Goal: Task Accomplishment & Management: Complete application form

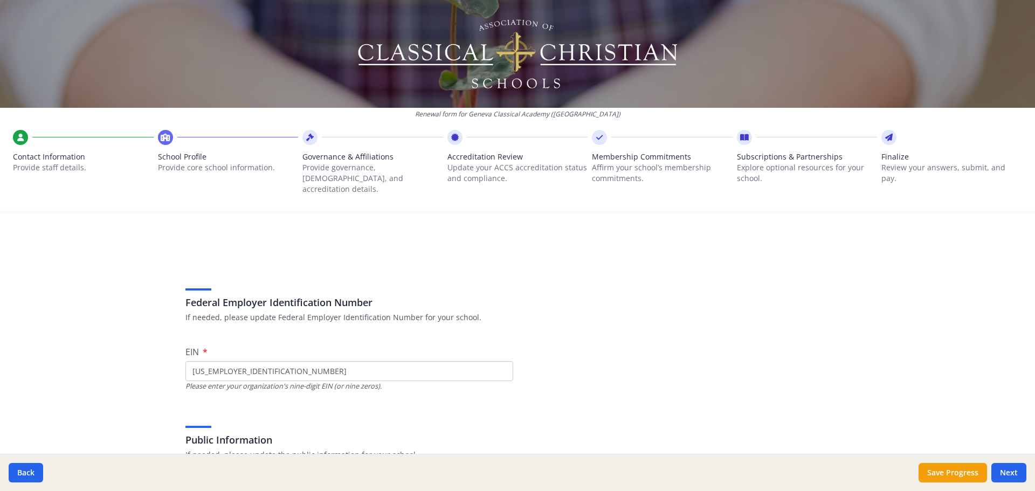
scroll to position [1401, 0]
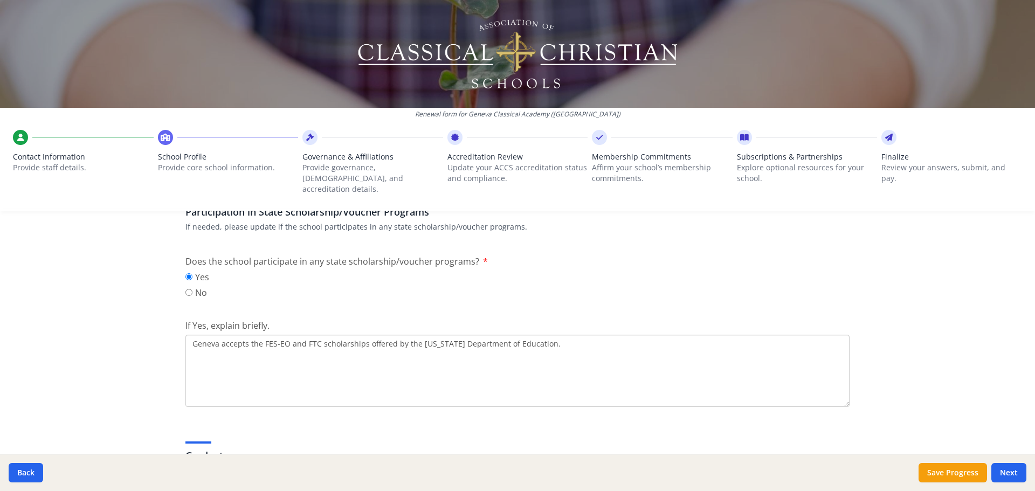
drag, startPoint x: 414, startPoint y: 331, endPoint x: 540, endPoint y: 329, distance: 126.1
click at [540, 335] on textarea "Geneva accepts the FES-EO and FTC scholarships offered by the [US_STATE] Depart…" at bounding box center [517, 371] width 664 height 72
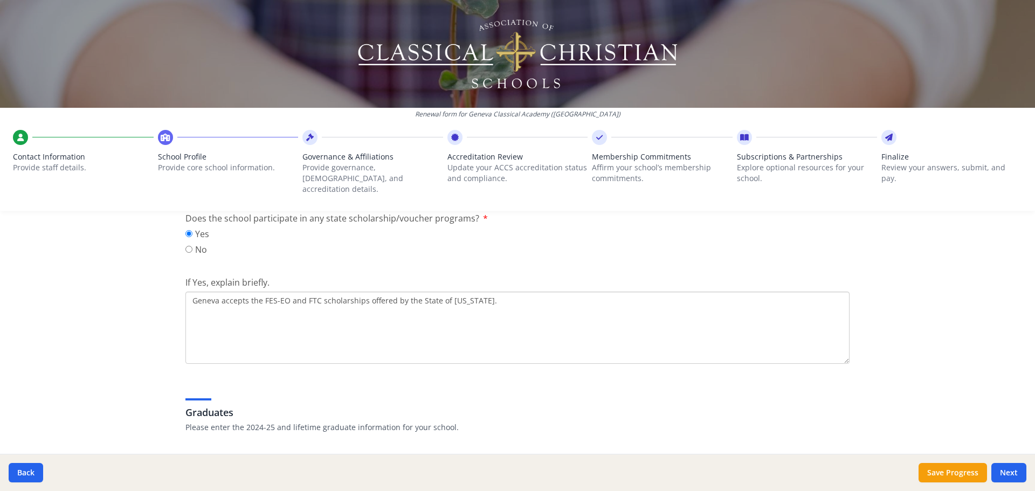
scroll to position [1509, 0]
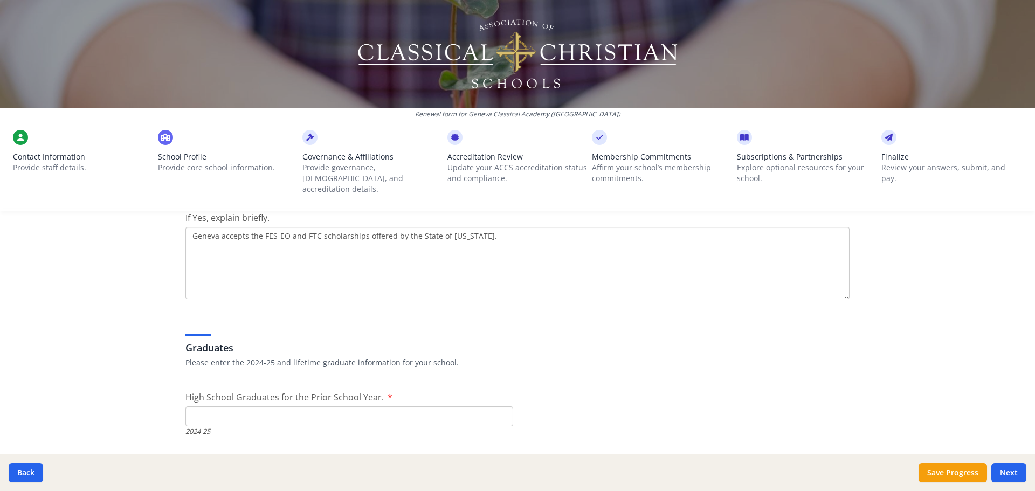
type textarea "Geneva accepts the FES-EO and FTC scholarships offered by the State of [US_STAT…"
click at [259, 411] on input "High School Graduates for the Prior School Year." at bounding box center [349, 416] width 328 height 20
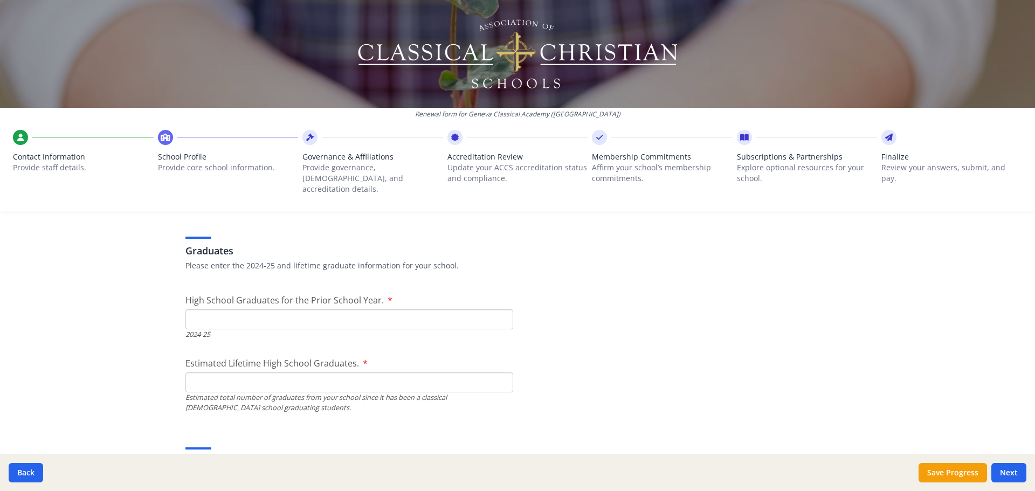
scroll to position [1617, 0]
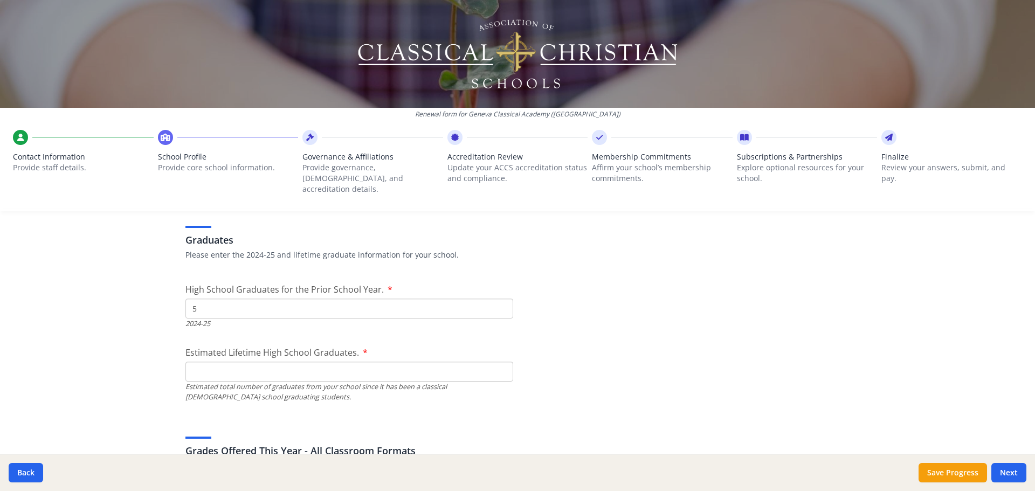
type input "5"
click at [324, 362] on input "Estimated Lifetime High School Graduates." at bounding box center [349, 372] width 328 height 20
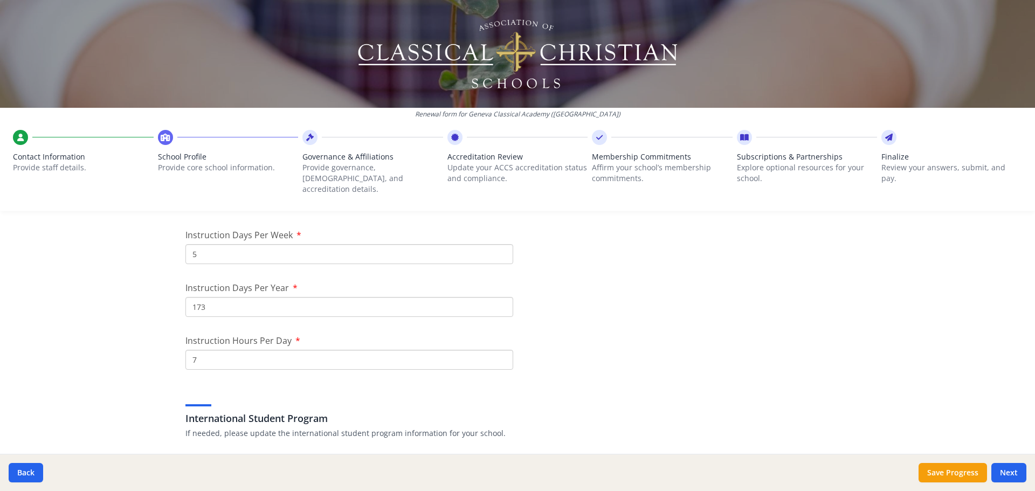
scroll to position [916, 0]
click at [225, 300] on input "173" at bounding box center [349, 309] width 328 height 20
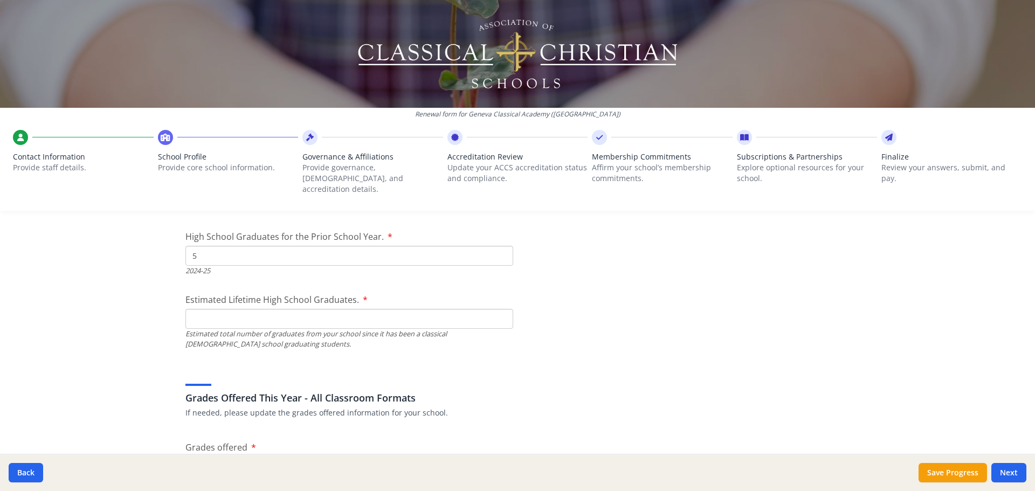
scroll to position [1671, 0]
click at [282, 309] on input "Estimated Lifetime High School Graduates." at bounding box center [349, 318] width 328 height 20
type input "75"
click at [456, 365] on div "Grades Offered This Year - All Classroom Formats If needed, please update the g…" at bounding box center [517, 391] width 664 height 52
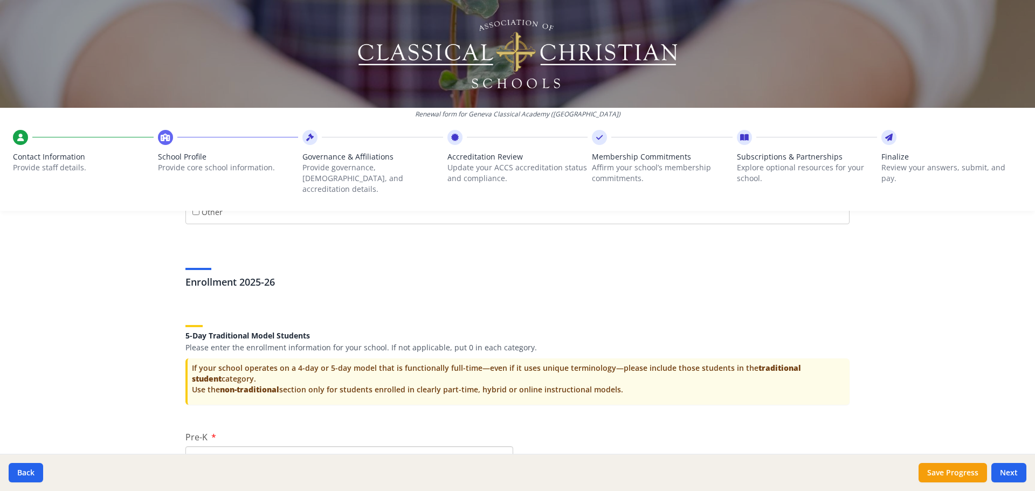
scroll to position [2264, 0]
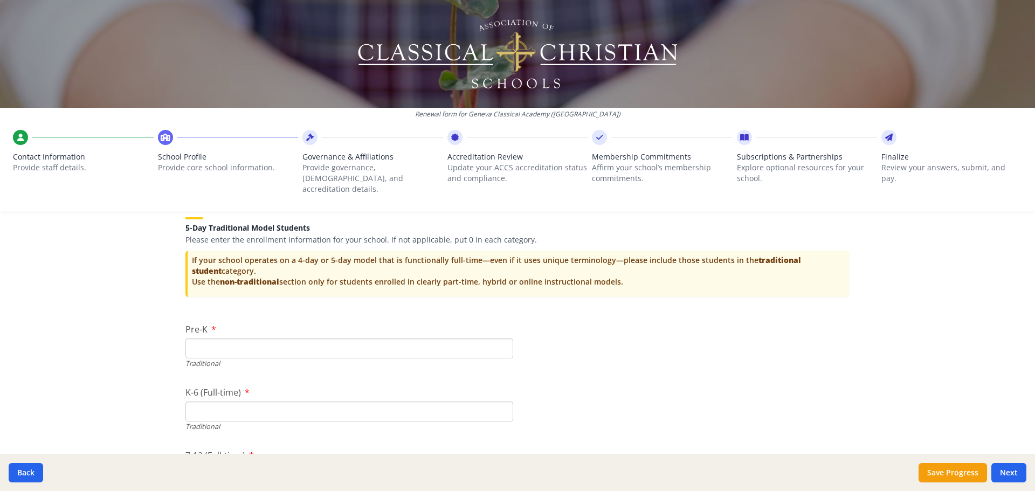
click at [272, 338] on input "Pre-K" at bounding box center [349, 348] width 328 height 20
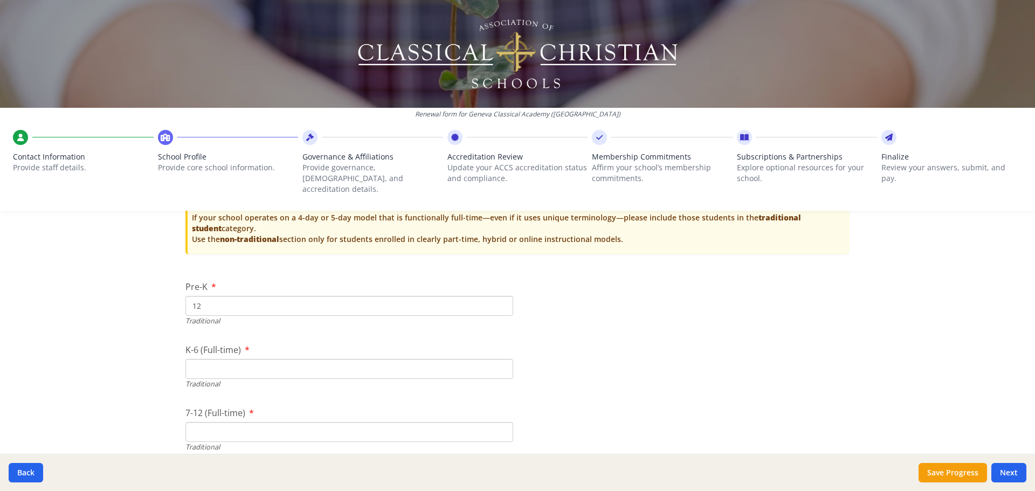
scroll to position [2318, 0]
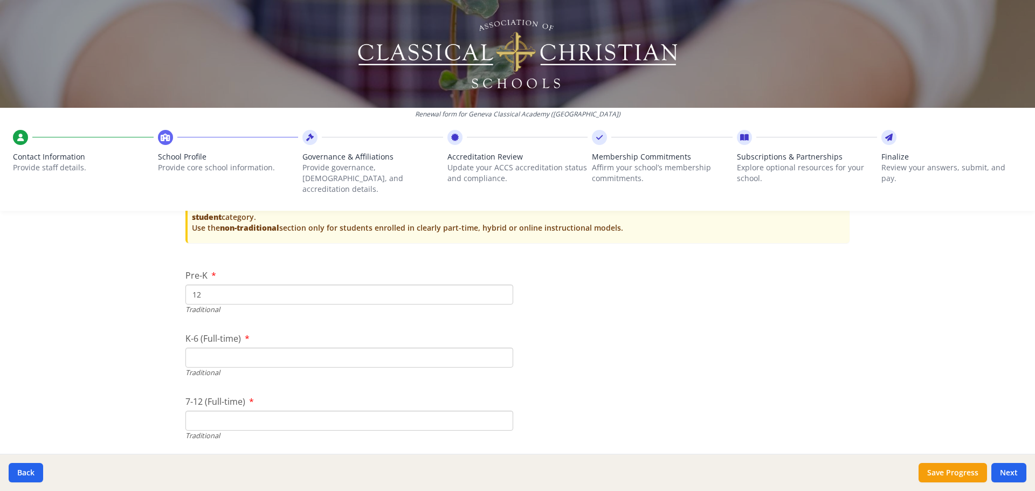
type input "12"
click at [288, 350] on input "K-6 (Full-time)" at bounding box center [349, 358] width 328 height 20
type input "156"
click at [468, 411] on input "7-12 (Full-time)" at bounding box center [349, 421] width 328 height 20
type input "80"
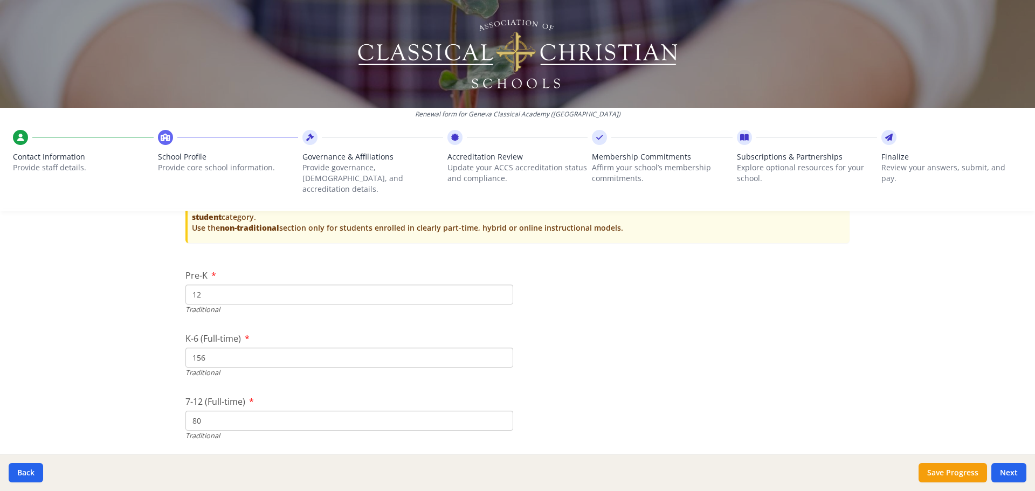
click at [235, 348] on input "156" at bounding box center [349, 358] width 328 height 20
drag, startPoint x: 255, startPoint y: 345, endPoint x: 144, endPoint y: 348, distance: 111.1
click at [144, 348] on div "Renewal form for Geneva Classical Academy ([GEOGRAPHIC_DATA]) Contact Informati…" at bounding box center [517, 245] width 1035 height 491
type input "165"
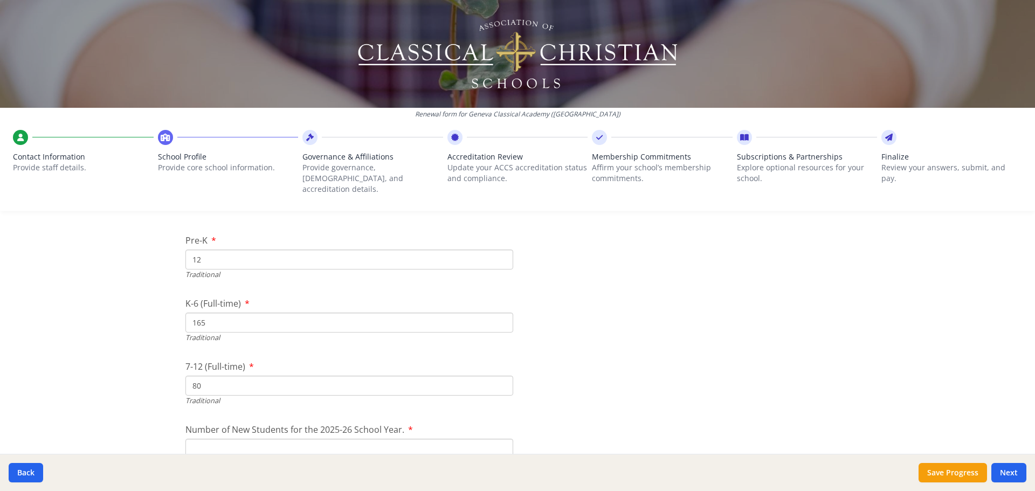
scroll to position [2371, 0]
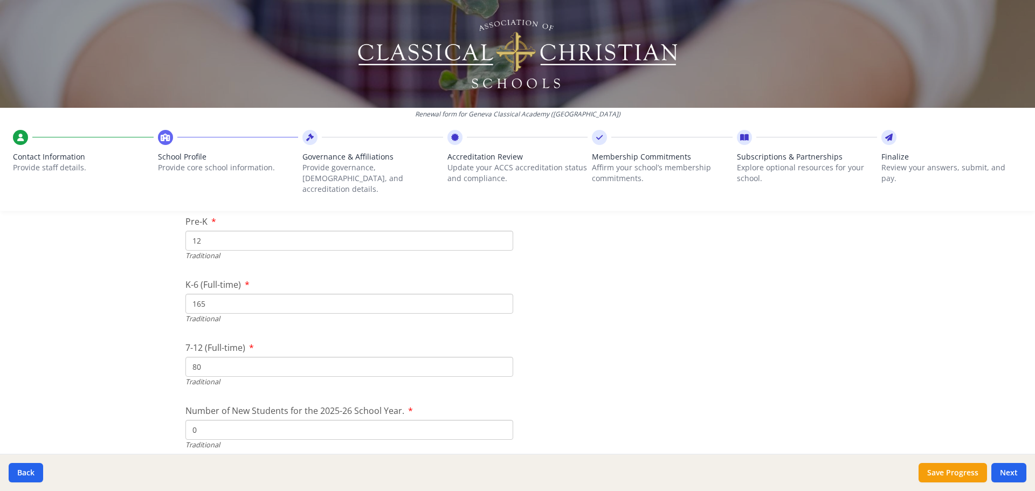
type input "0"
click at [497, 422] on input "0" at bounding box center [349, 430] width 328 height 20
drag, startPoint x: 211, startPoint y: 424, endPoint x: 154, endPoint y: 422, distance: 57.7
click at [154, 422] on div "Renewal form for Geneva Classical Academy ([GEOGRAPHIC_DATA]) Contact Informati…" at bounding box center [517, 245] width 1035 height 491
drag, startPoint x: 213, startPoint y: 359, endPoint x: 163, endPoint y: 359, distance: 50.1
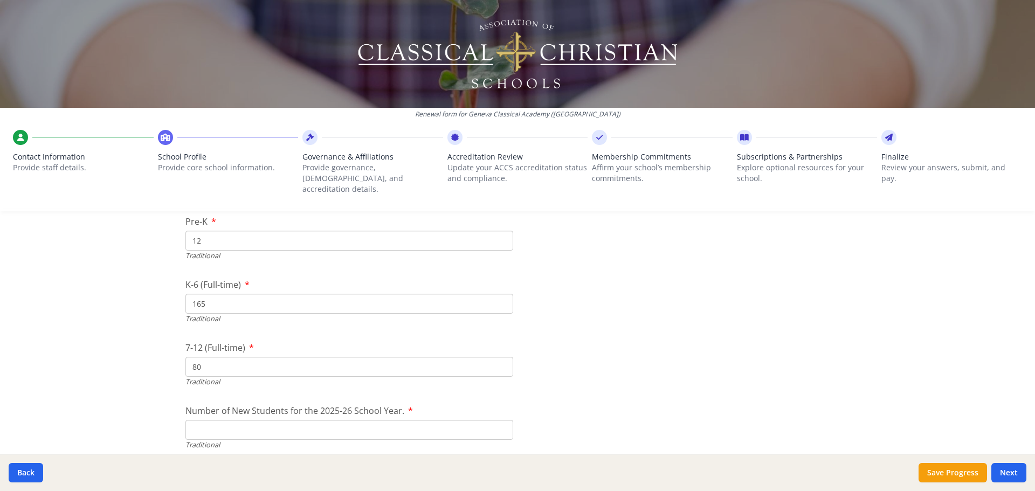
click at [163, 359] on div "Renewal form for Geneva Classical Academy ([GEOGRAPHIC_DATA]) Contact Informati…" at bounding box center [517, 245] width 1035 height 491
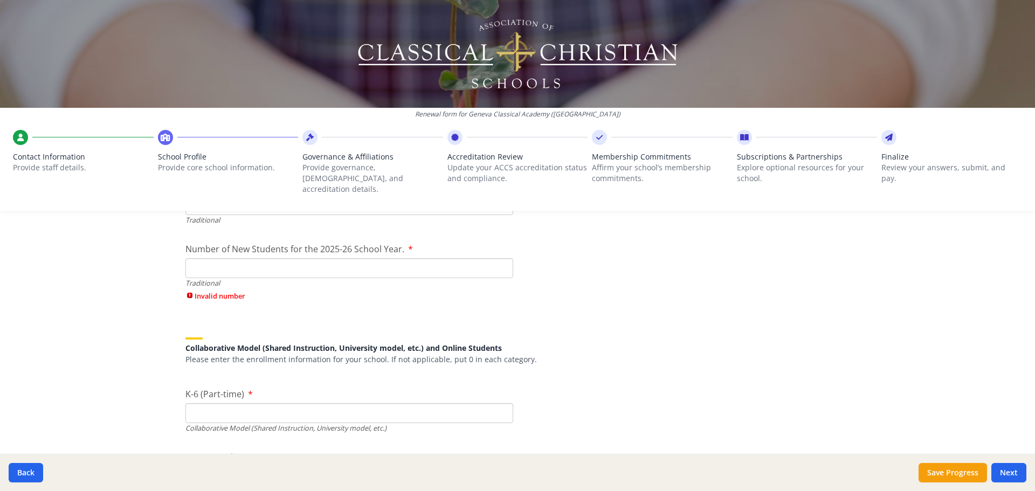
scroll to position [2587, 0]
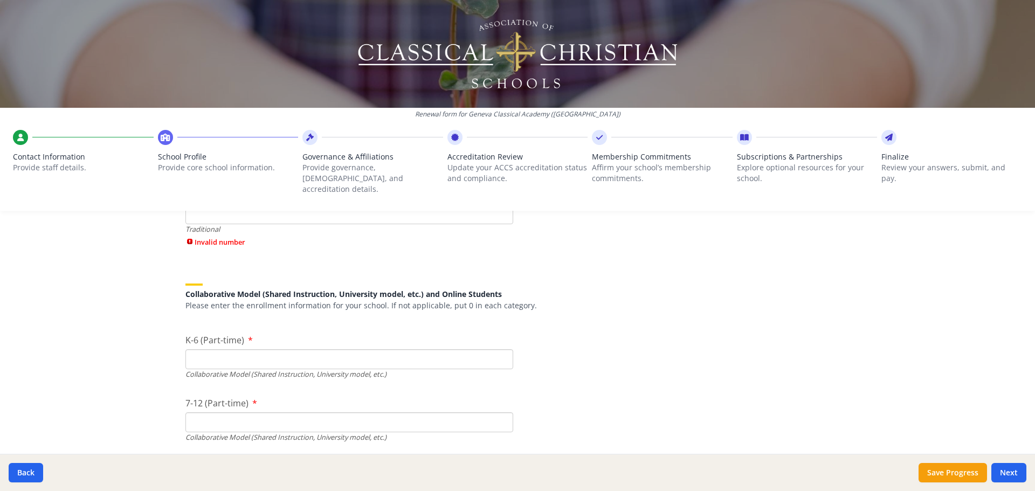
type input "73"
click at [239, 418] on input "7-12 (Part-time)" at bounding box center [349, 422] width 328 height 20
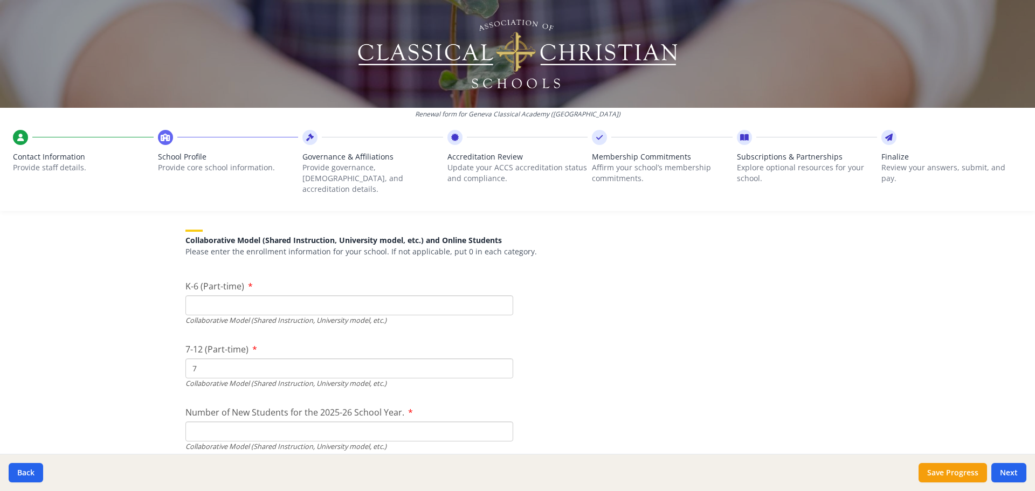
scroll to position [2749, 0]
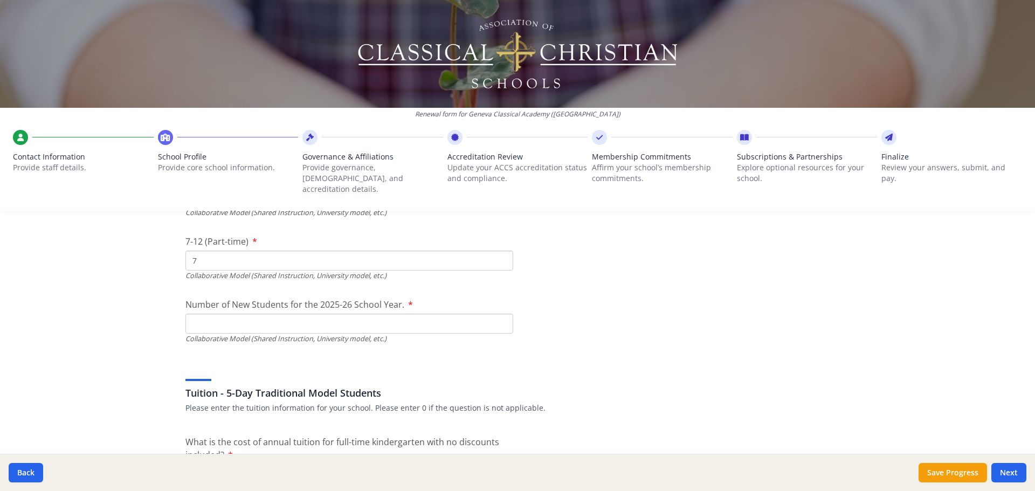
type input "7"
click at [316, 314] on input "Number of New Students for the 2025-26 School Year." at bounding box center [349, 324] width 328 height 20
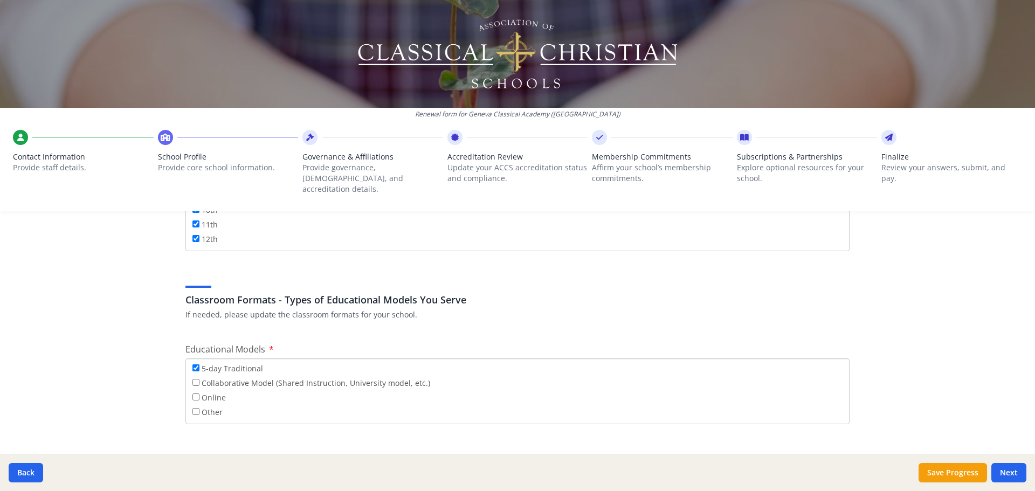
scroll to position [1940, 0]
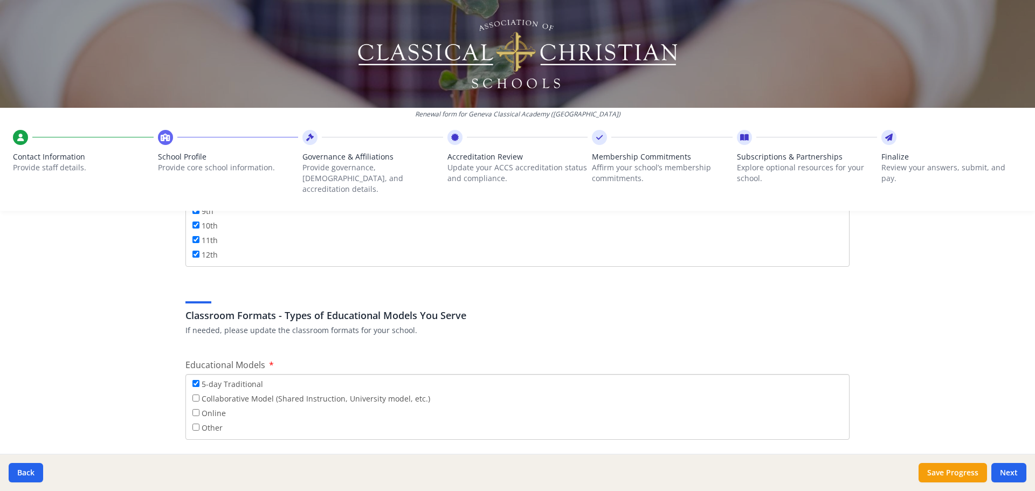
type input "0"
click at [192, 395] on input "Collaborative Model (Shared Instruction, University model, etc.)" at bounding box center [195, 398] width 7 height 7
checkbox input "true"
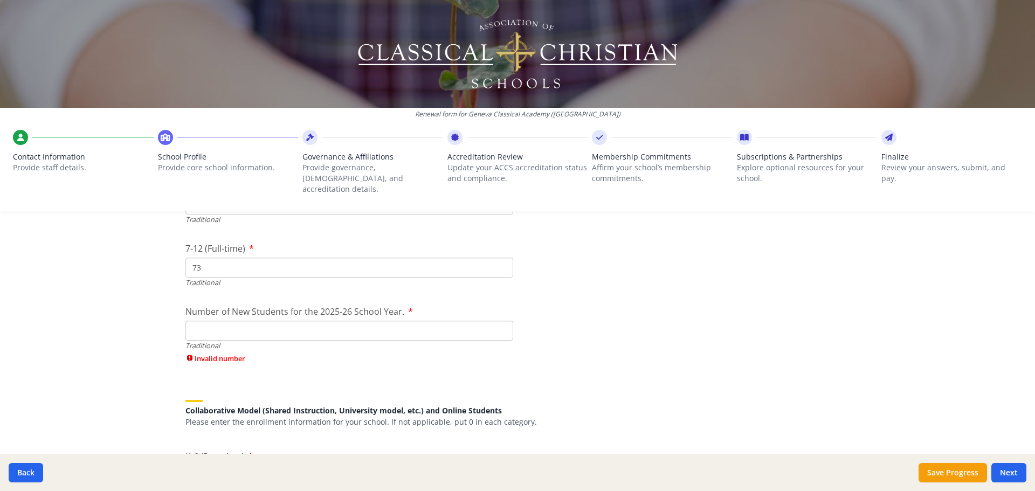
scroll to position [2587, 0]
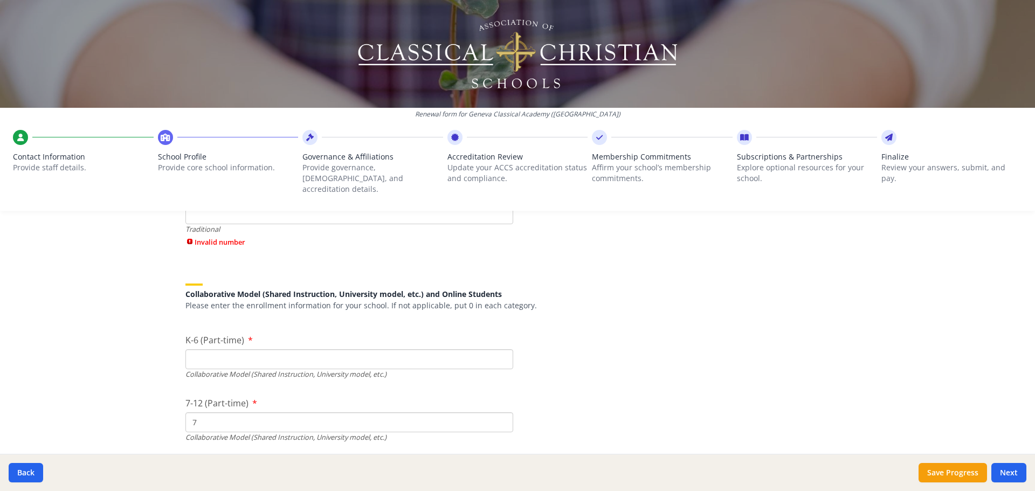
click at [240, 356] on input "K-6 (Part-time)" at bounding box center [349, 359] width 328 height 20
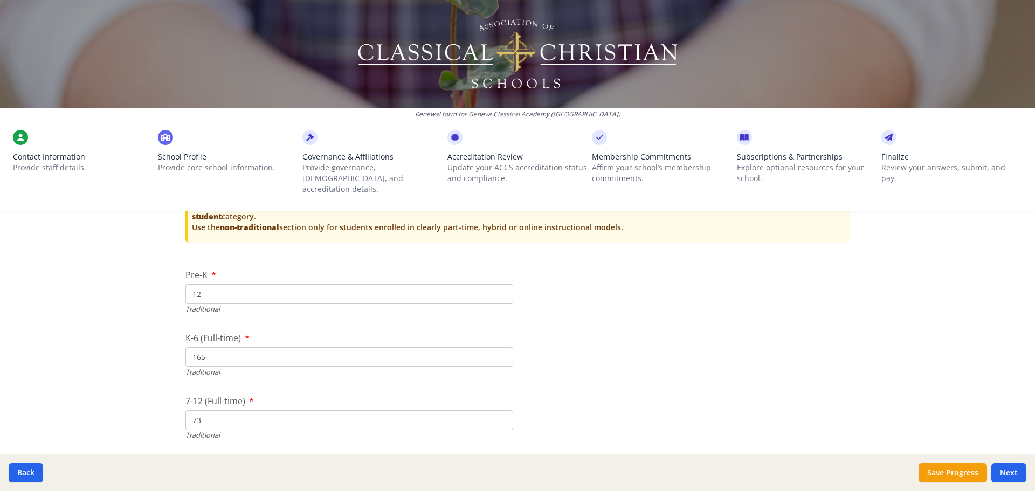
scroll to position [2318, 0]
click at [212, 348] on input "165" at bounding box center [349, 358] width 328 height 20
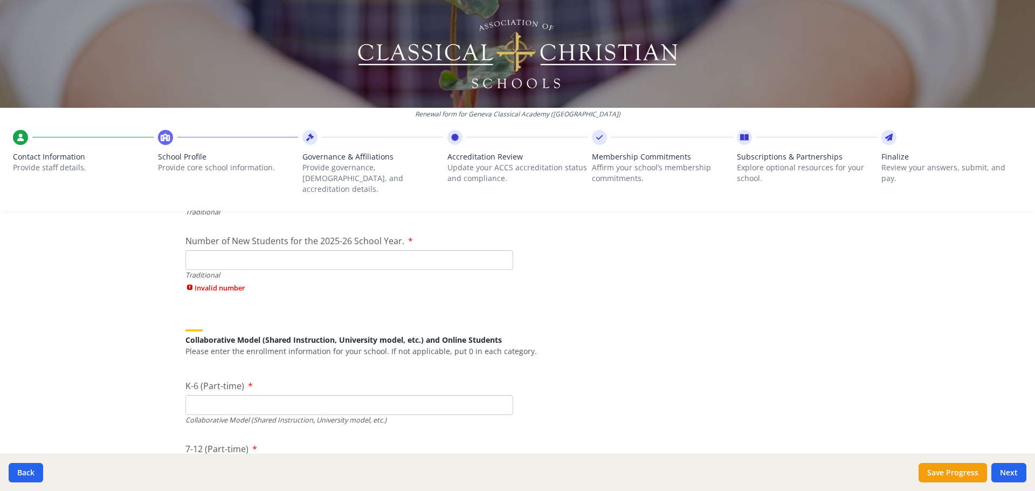
scroll to position [2641, 0]
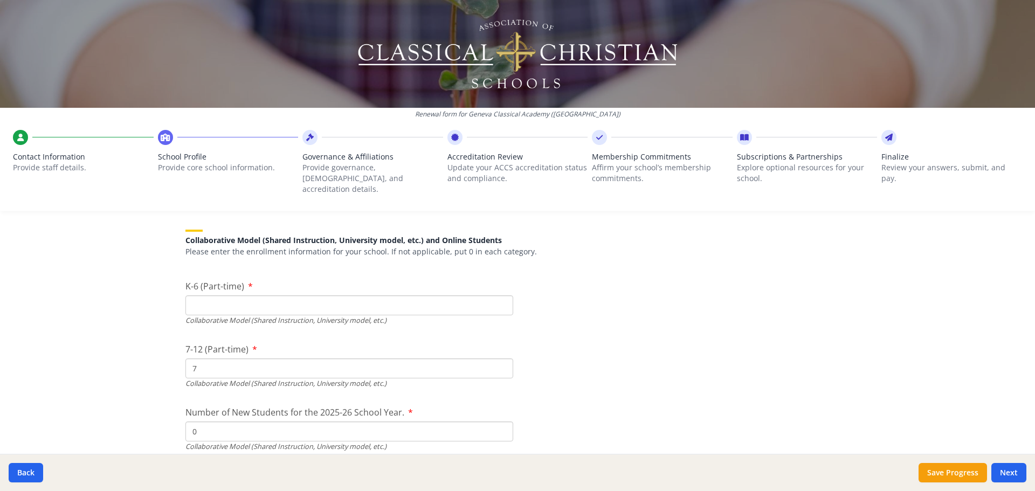
type input "163"
click at [206, 302] on input "K-6 (Part-time)" at bounding box center [349, 305] width 328 height 20
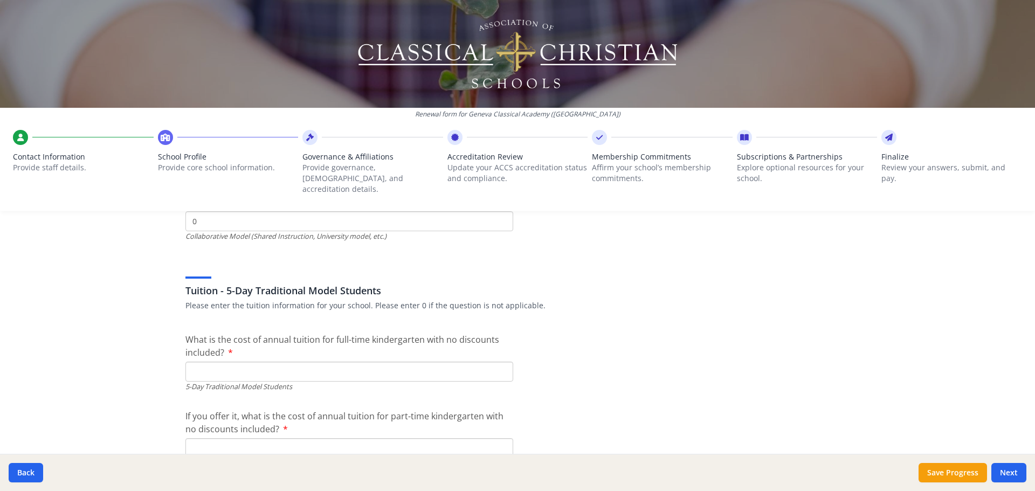
scroll to position [2803, 0]
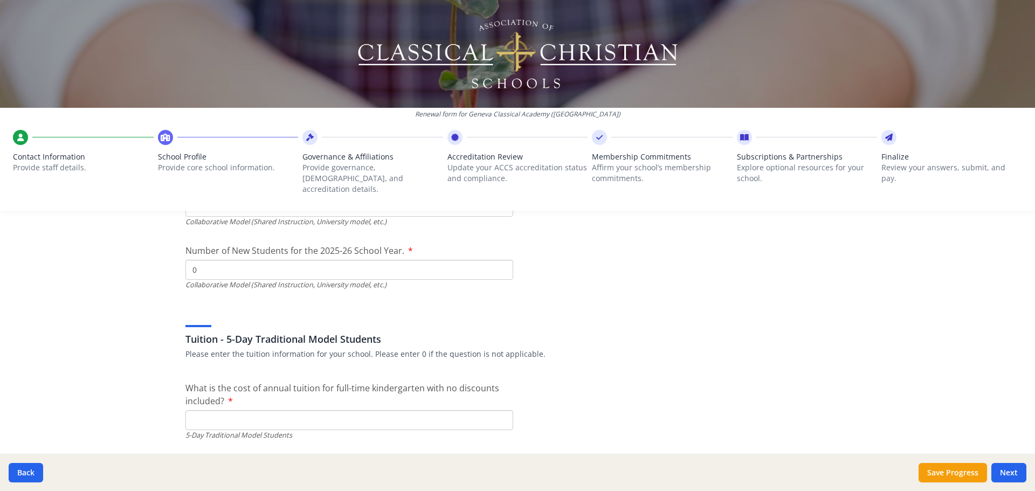
type input "2"
click at [197, 260] on input "0" at bounding box center [349, 270] width 328 height 20
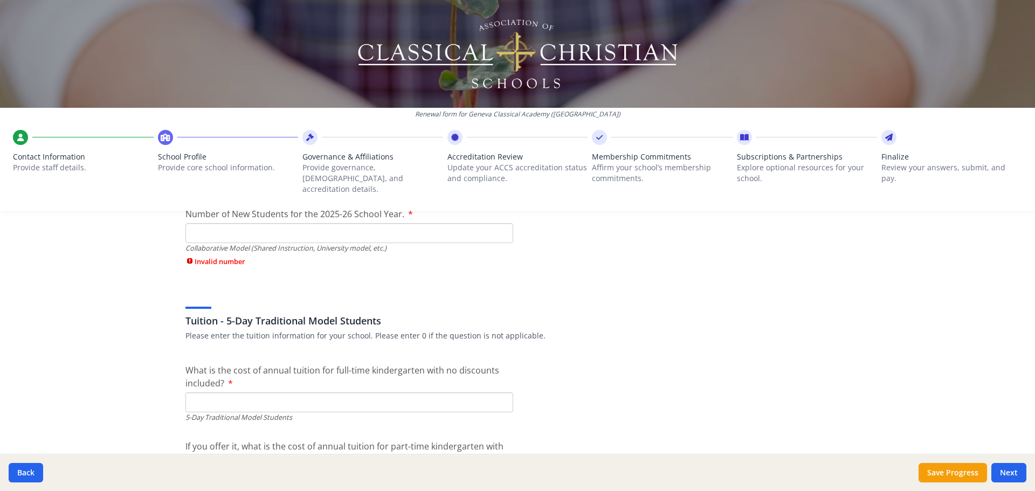
scroll to position [2856, 0]
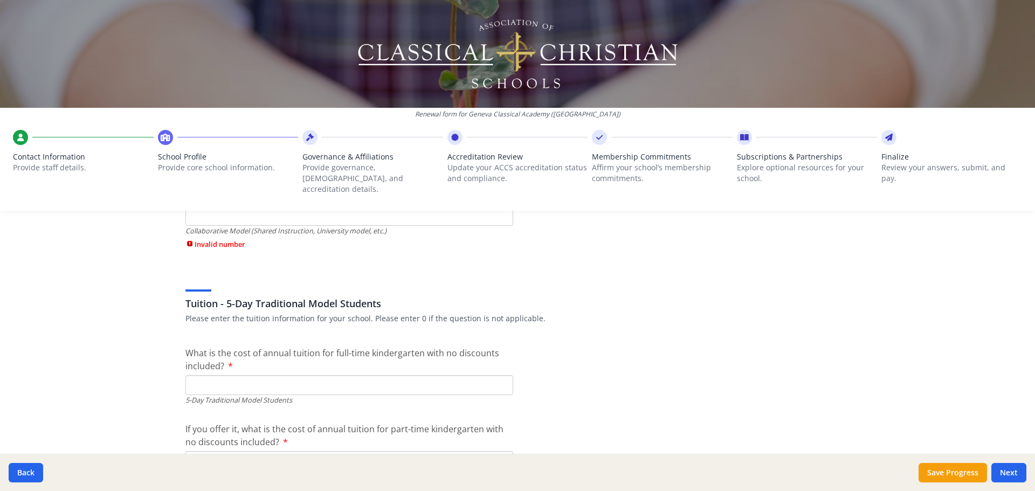
click at [218, 379] on input "What is the cost of annual tuition for full-time kindergarten with no discounts…" at bounding box center [349, 385] width 328 height 20
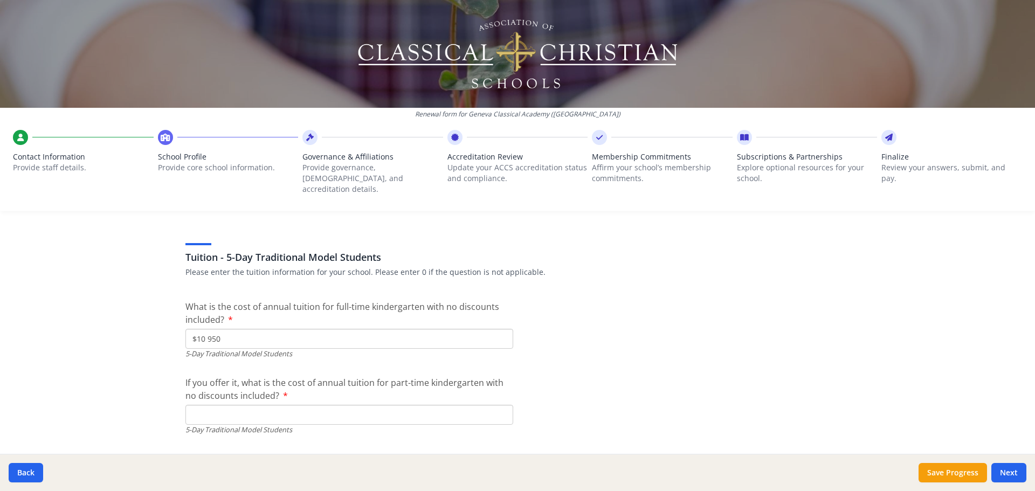
scroll to position [2964, 0]
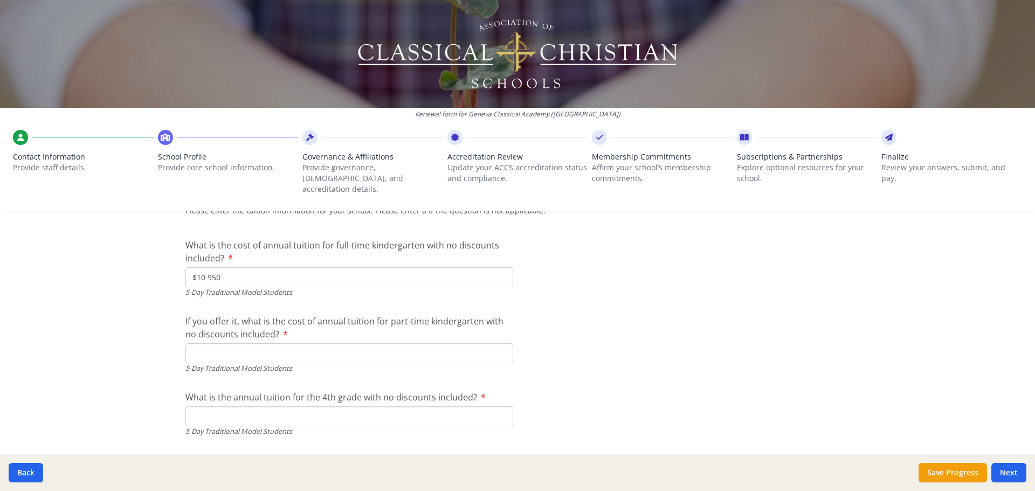
type input "$10 950"
click at [285, 345] on input "If you offer it, what is the cost of annual tuition for part-time kindergarten …" at bounding box center [349, 353] width 328 height 20
click at [206, 343] on input "$" at bounding box center [349, 353] width 328 height 20
type input "$"
click at [247, 407] on input "What is the annual tuition for the 4th grade with no discounts included?" at bounding box center [349, 416] width 328 height 20
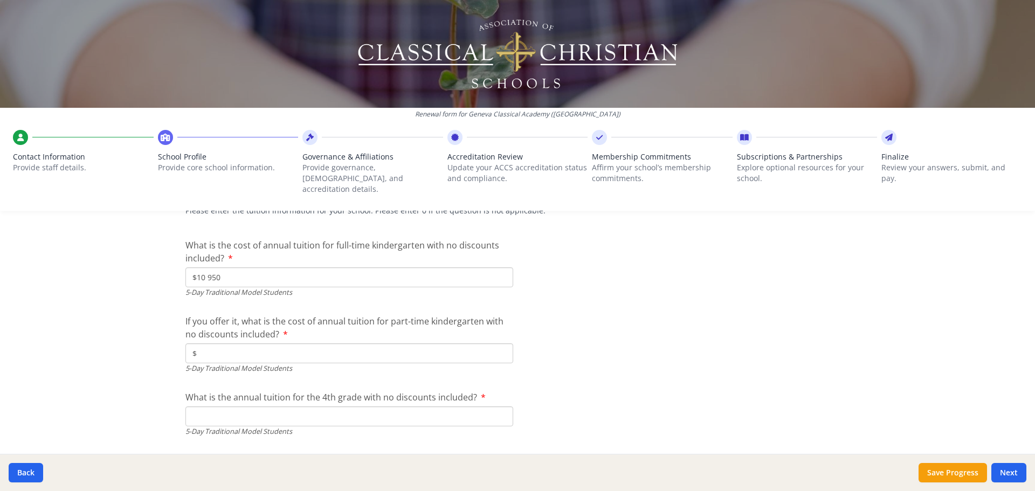
click at [287, 343] on input "$" at bounding box center [349, 353] width 328 height 20
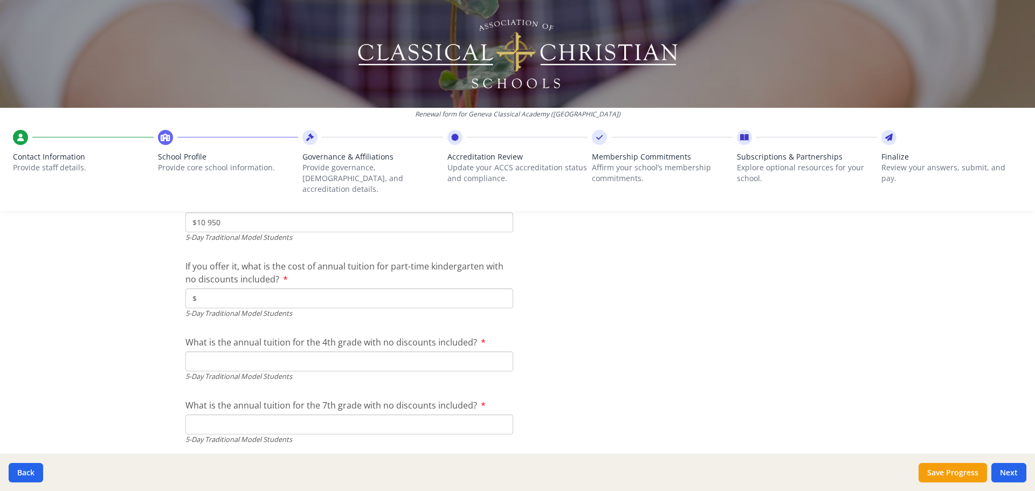
scroll to position [3018, 0]
click at [342, 352] on input "What is the annual tuition for the 4th grade with no discounts included?" at bounding box center [349, 362] width 328 height 20
type input "$10 950"
click at [239, 420] on input "What is the annual tuition for the 7th grade with no discounts included?" at bounding box center [349, 426] width 328 height 20
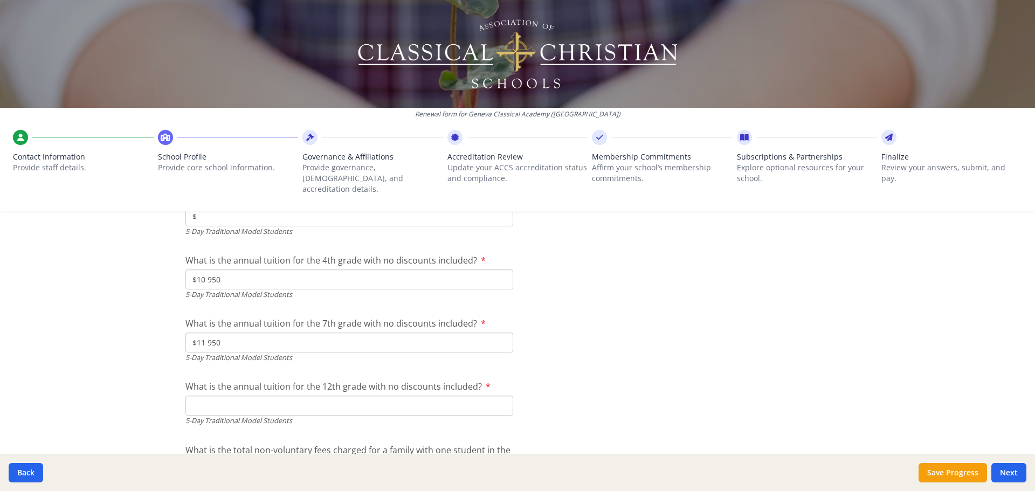
scroll to position [3180, 0]
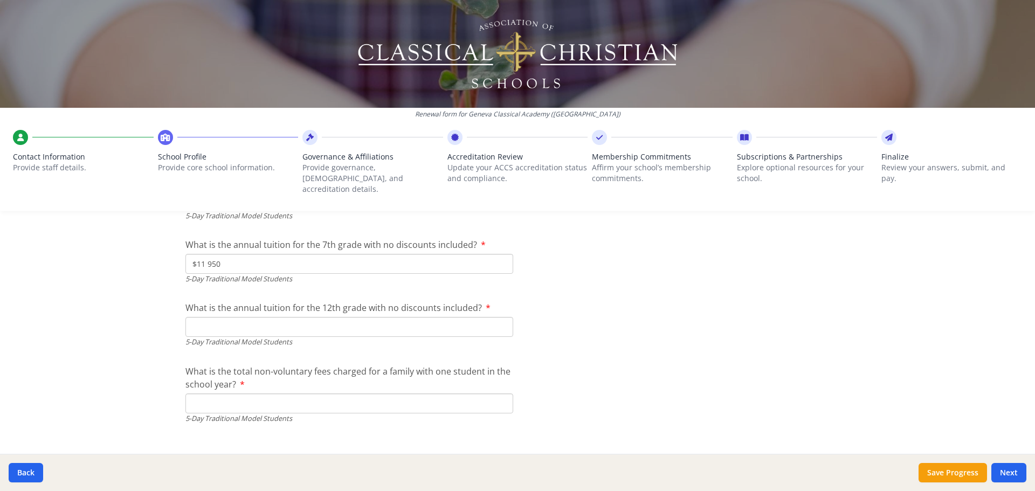
type input "$11 950"
click at [253, 317] on input "What is the annual tuition for the 12th grade with no discounts included?" at bounding box center [349, 327] width 328 height 20
type input "$12 950"
click at [214, 393] on input "What is the total non-voluntary fees charged for a family with one student in t…" at bounding box center [349, 403] width 328 height 20
click at [205, 396] on input "$750 925" at bounding box center [349, 403] width 328 height 20
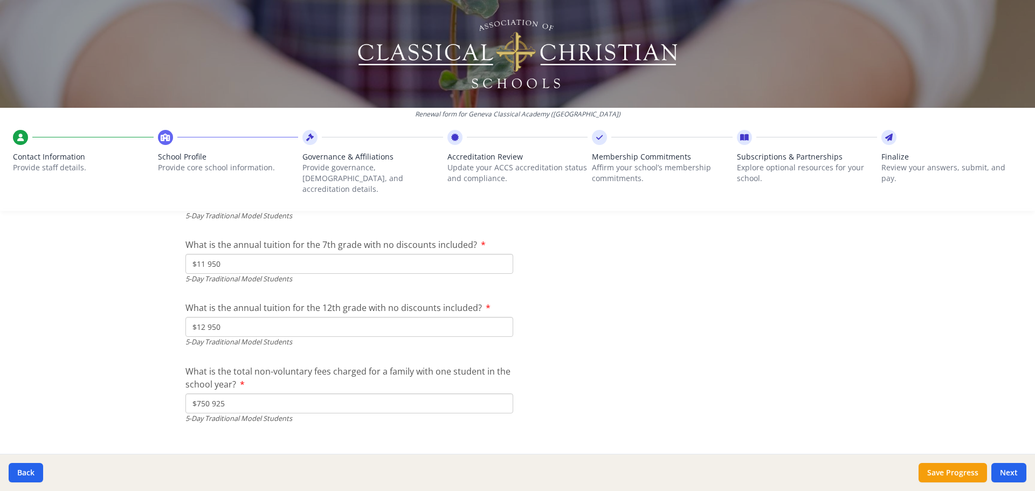
drag, startPoint x: 227, startPoint y: 391, endPoint x: 177, endPoint y: 393, distance: 50.1
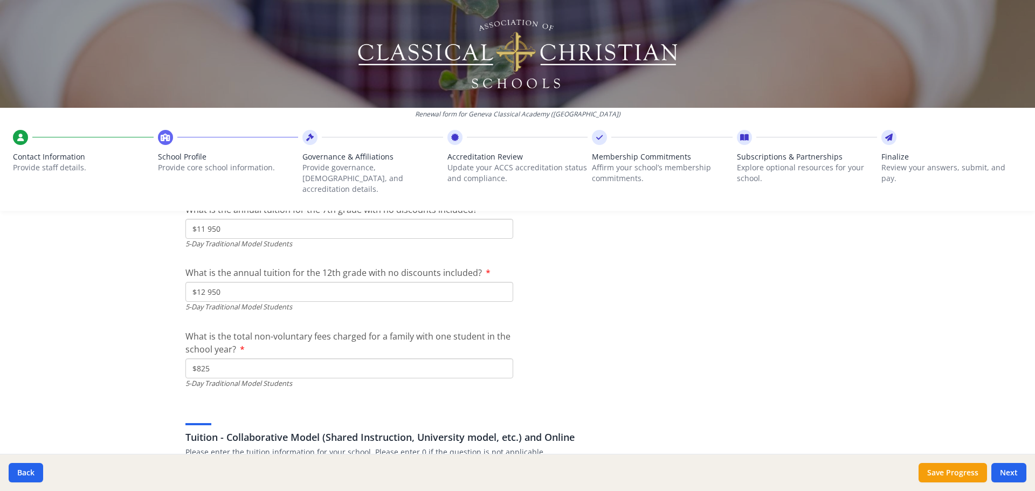
scroll to position [3234, 0]
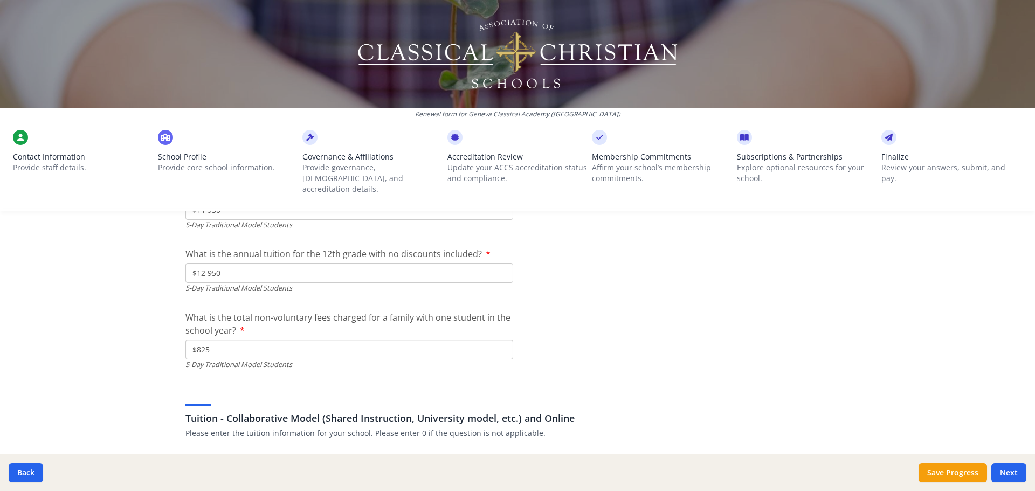
type input "$825"
click at [303, 326] on label "What is the total non-voluntary fees charged for a family with one student in t…" at bounding box center [349, 324] width 328 height 26
click at [303, 340] on input "$825" at bounding box center [349, 350] width 328 height 20
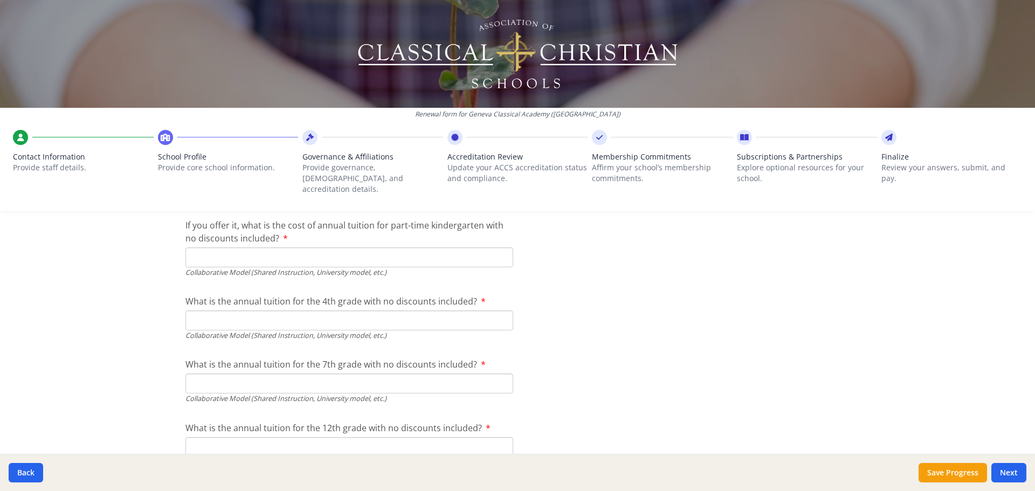
scroll to position [3557, 0]
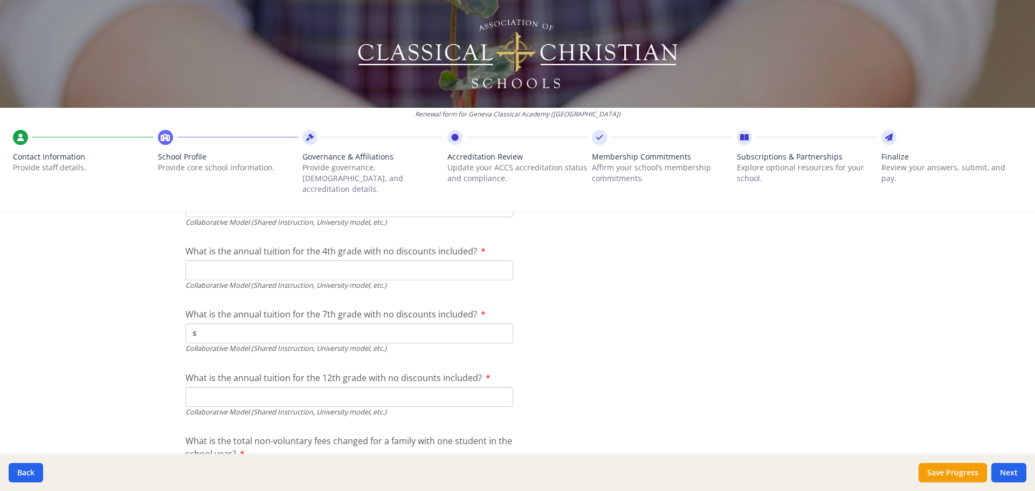
scroll to position [3665, 0]
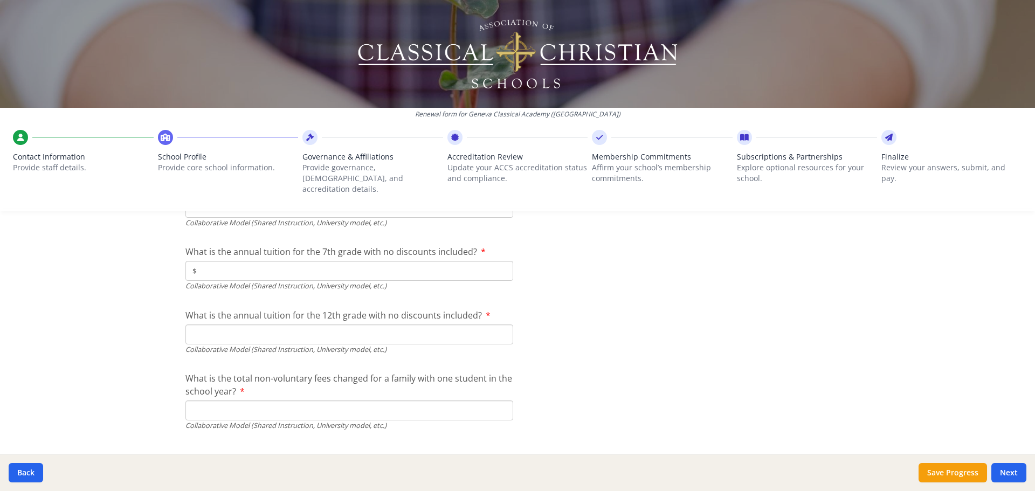
type input "$"
click at [241, 403] on input "What is the total non-voluntary fees changed for a family with one student in t…" at bounding box center [349, 410] width 328 height 20
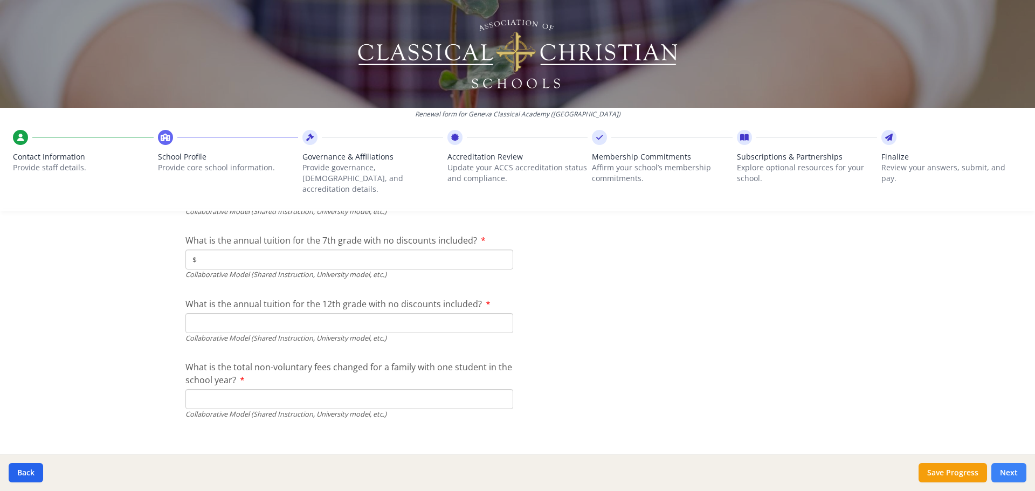
click at [998, 466] on button "Next" at bounding box center [1008, 472] width 35 height 19
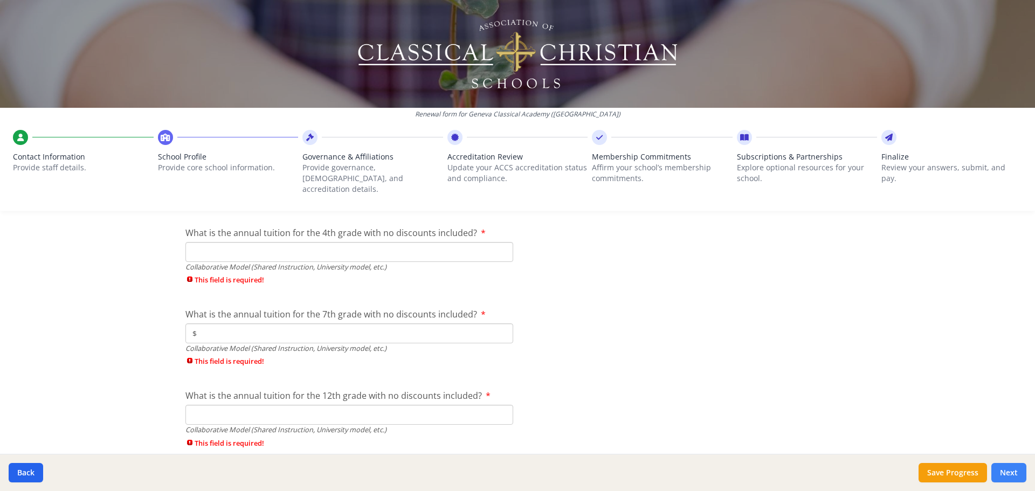
scroll to position [3695, 0]
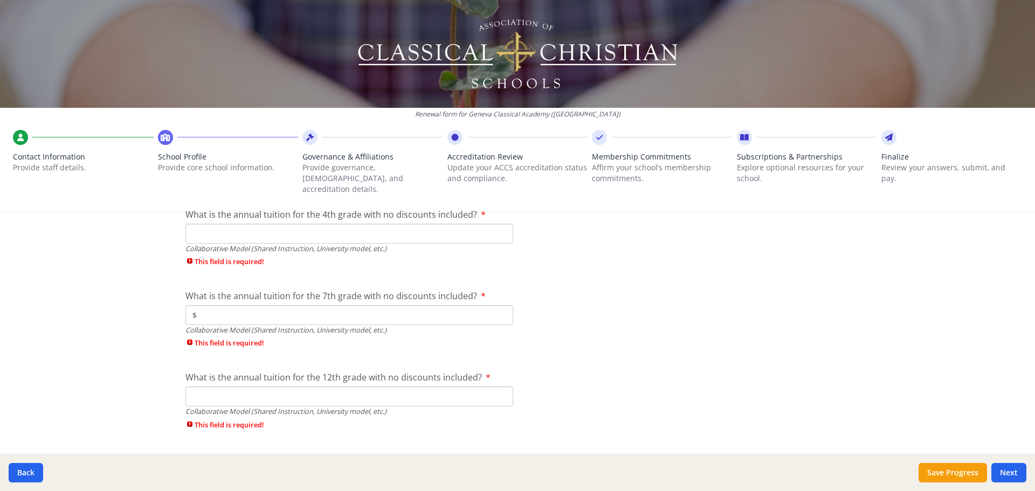
click at [258, 389] on input "What is the annual tuition for the 12th grade with no discounts included?" at bounding box center [349, 396] width 328 height 20
drag, startPoint x: 237, startPoint y: 392, endPoint x: 157, endPoint y: 394, distance: 79.8
click at [158, 394] on div "Renewal form for Geneva Classical Academy ([GEOGRAPHIC_DATA]) Contact Informati…" at bounding box center [517, 245] width 1035 height 491
type input "$0"
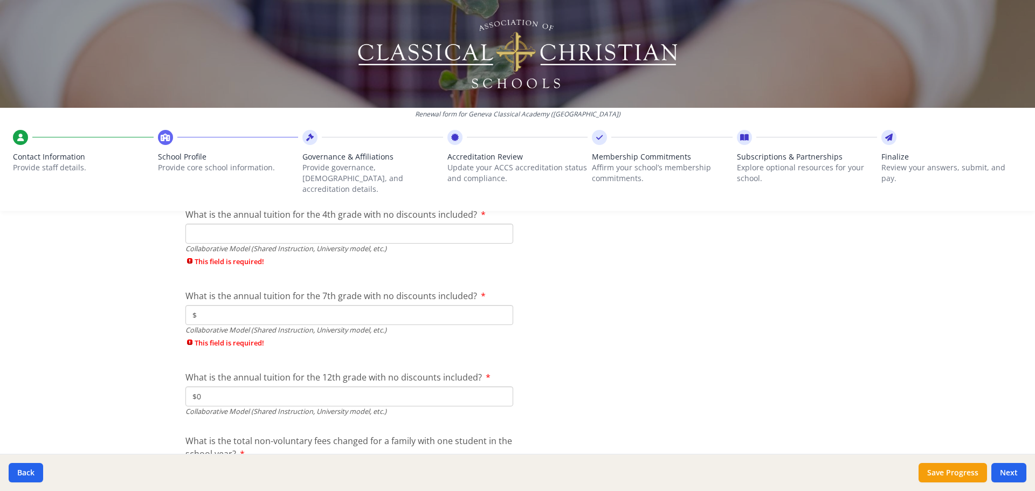
click at [246, 294] on div "What is the annual tuition for the 7th grade with no discounts included? $ Coll…" at bounding box center [349, 321] width 328 height 64
click at [243, 305] on input "$" at bounding box center [349, 315] width 328 height 20
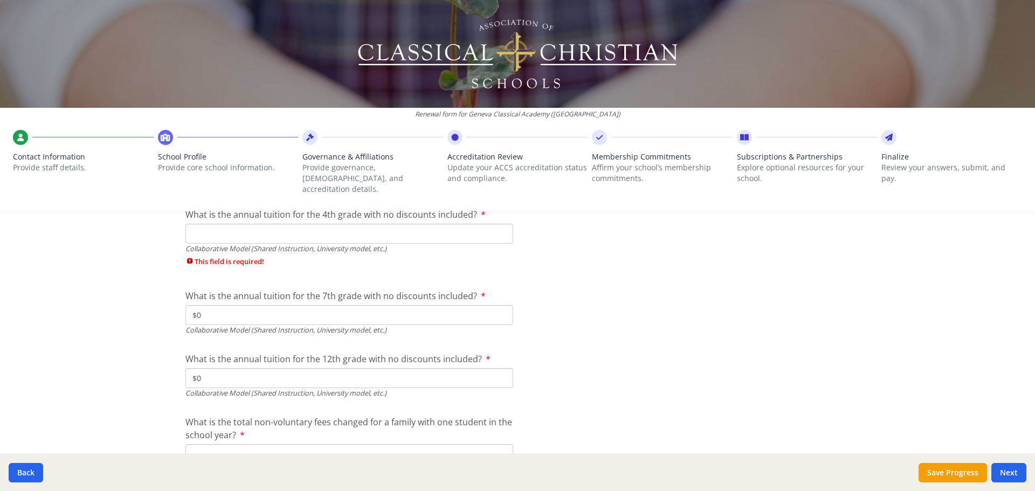
type input "$0"
click at [241, 227] on input "What is the annual tuition for the 4th grade with no discounts included?" at bounding box center [349, 234] width 328 height 20
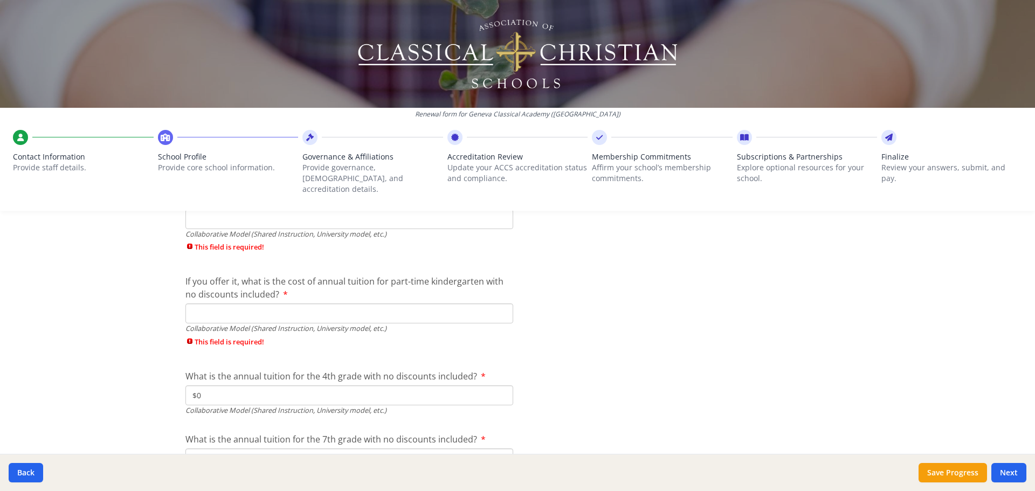
type input "$0"
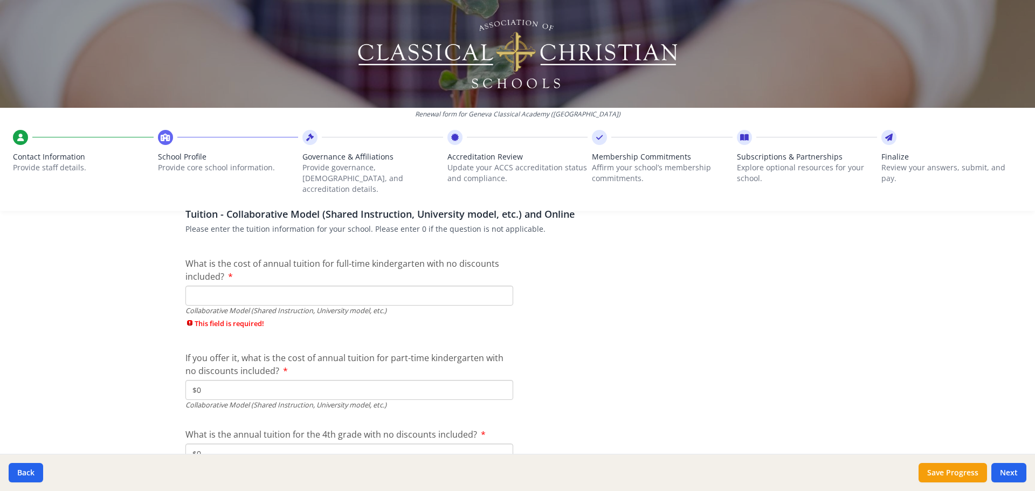
scroll to position [3371, 0]
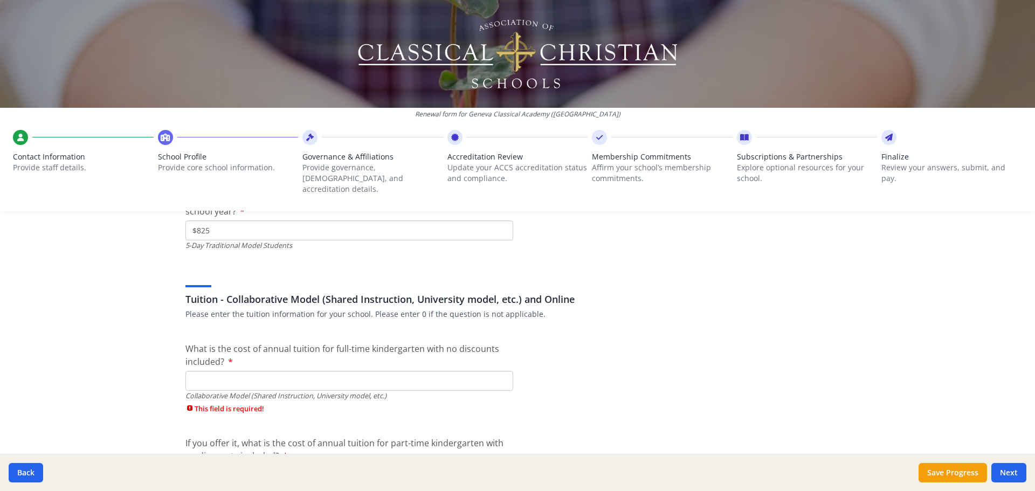
type input "$0"
click at [200, 371] on input "What is the cost of annual tuition for full-time kindergarten with no discounts…" at bounding box center [349, 381] width 328 height 20
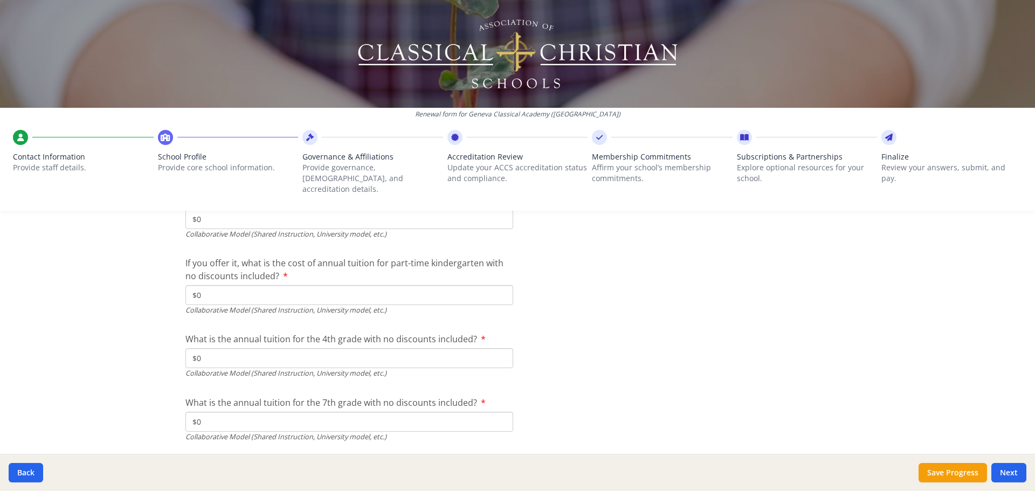
scroll to position [3713, 0]
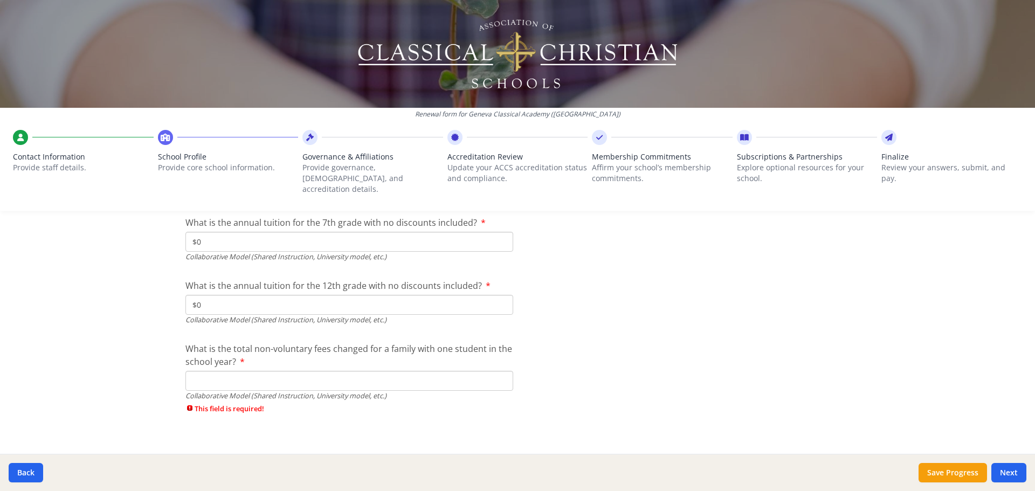
type input "$0"
click at [252, 371] on input "What is the total non-voluntary fees changed for a family with one student in t…" at bounding box center [349, 381] width 328 height 20
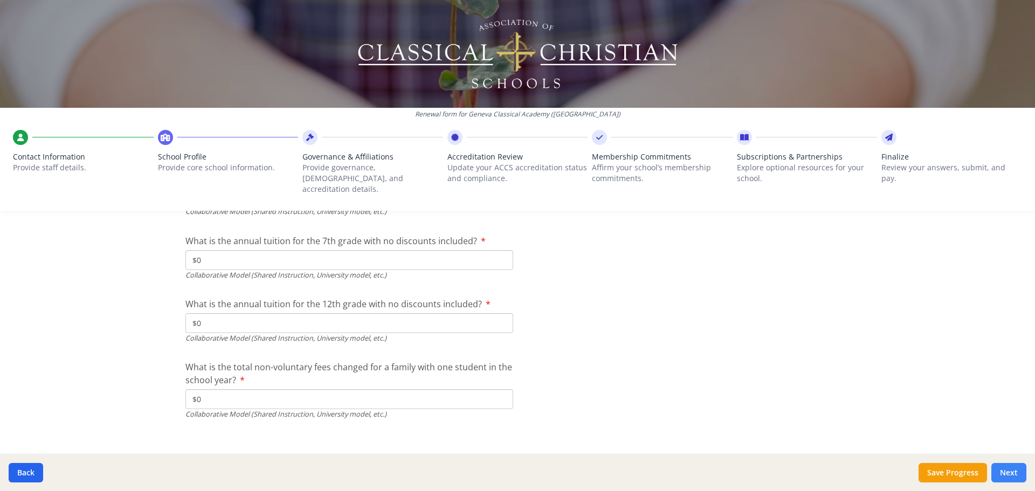
type input "$0"
click at [1014, 477] on button "Next" at bounding box center [1008, 472] width 35 height 19
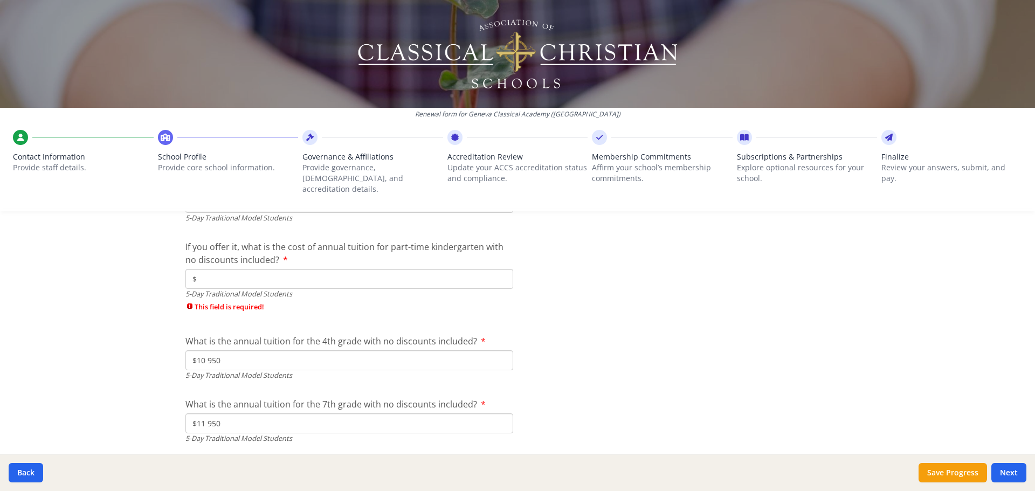
scroll to position [2940, 0]
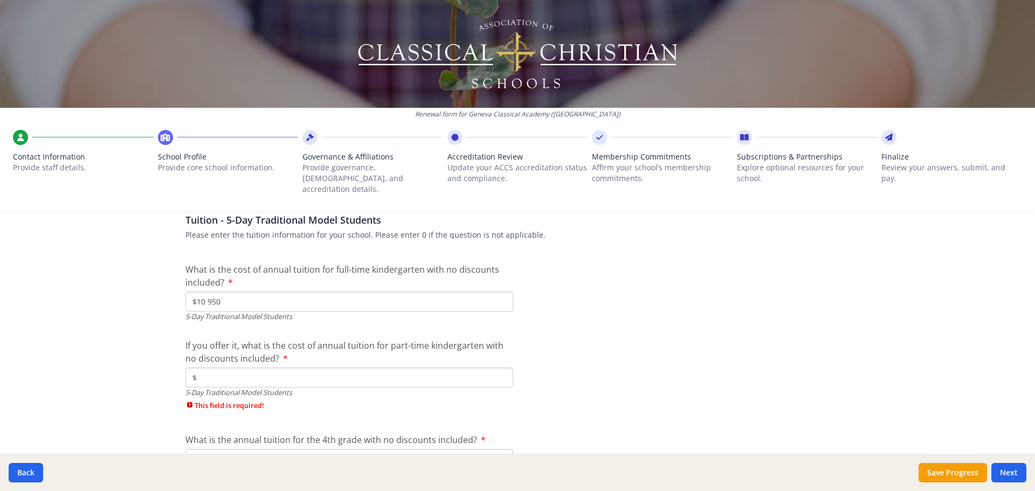
click at [233, 368] on input "$" at bounding box center [349, 378] width 328 height 20
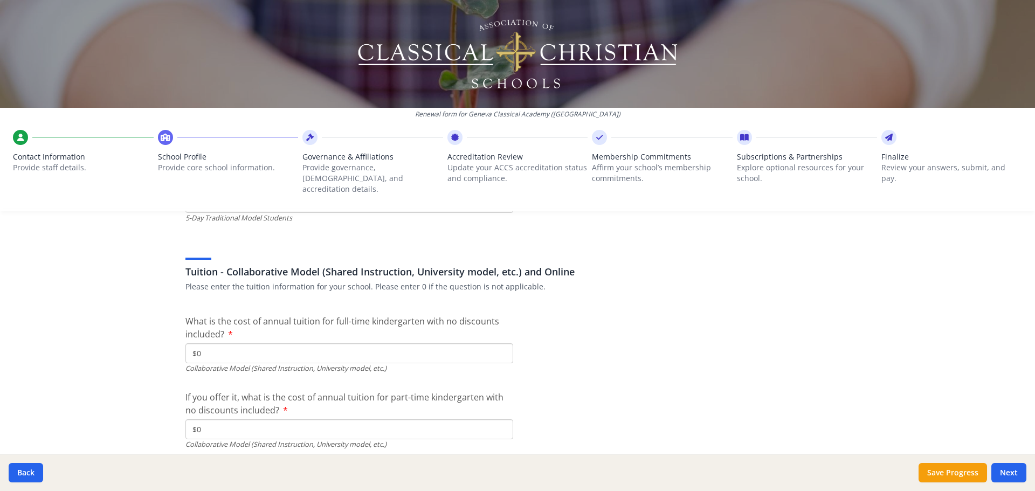
scroll to position [3479, 0]
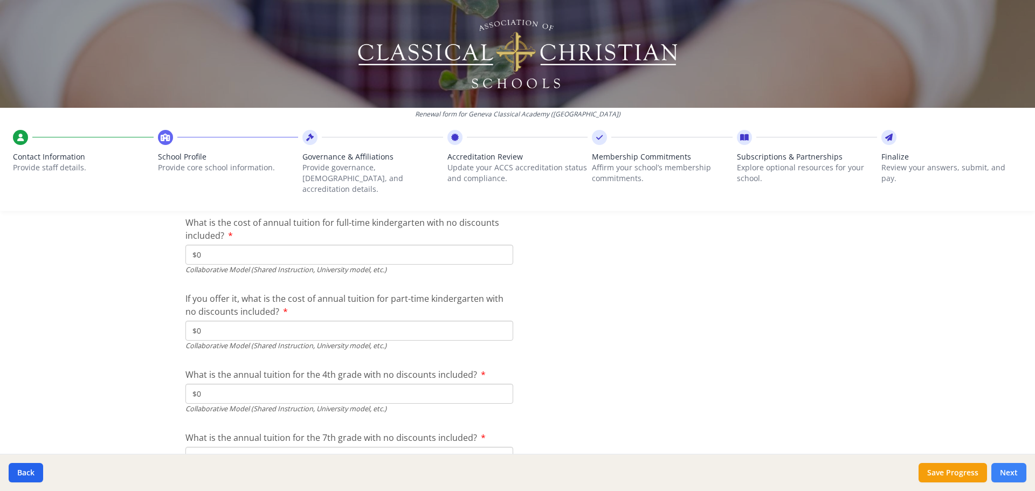
type input "$0"
click at [1009, 473] on button "Next" at bounding box center [1008, 472] width 35 height 19
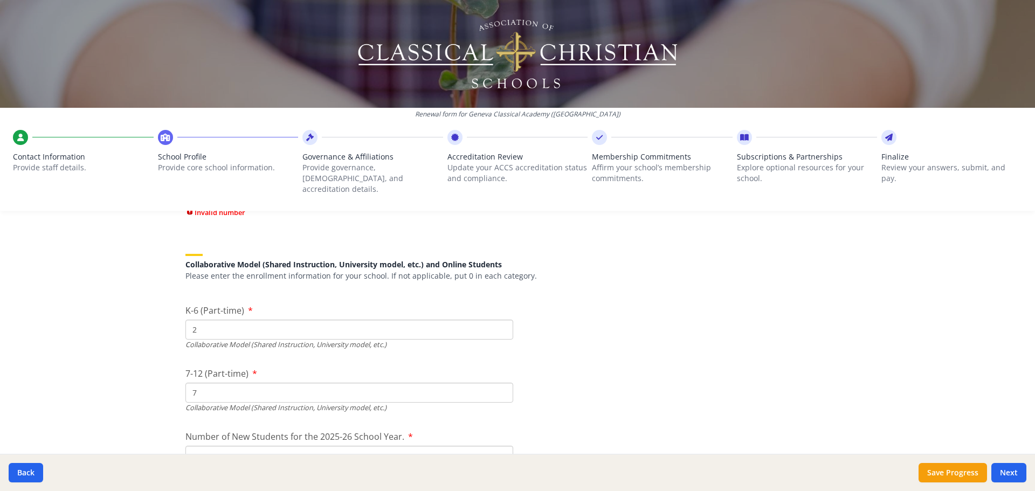
scroll to position [2671, 0]
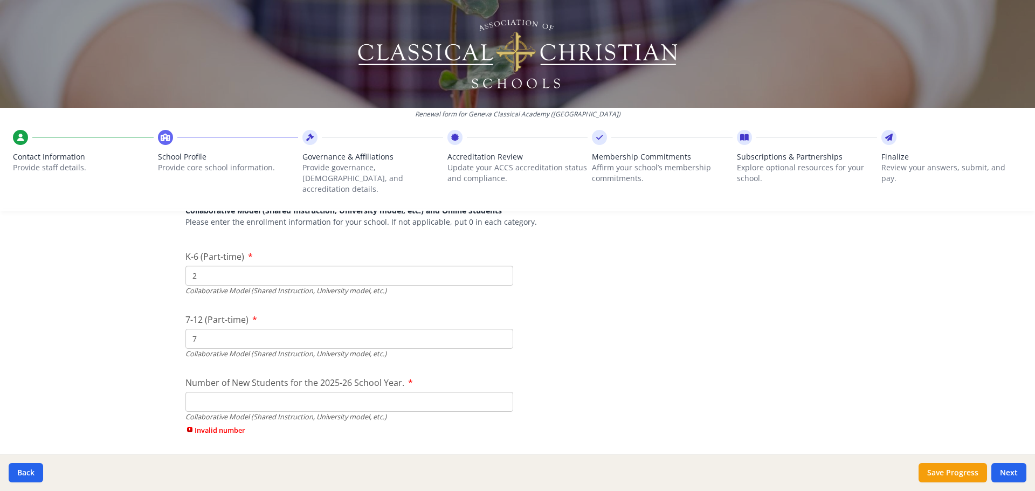
click at [253, 141] on input "Number of New Students for the 2025-26 School Year." at bounding box center [349, 131] width 328 height 20
type input "4"
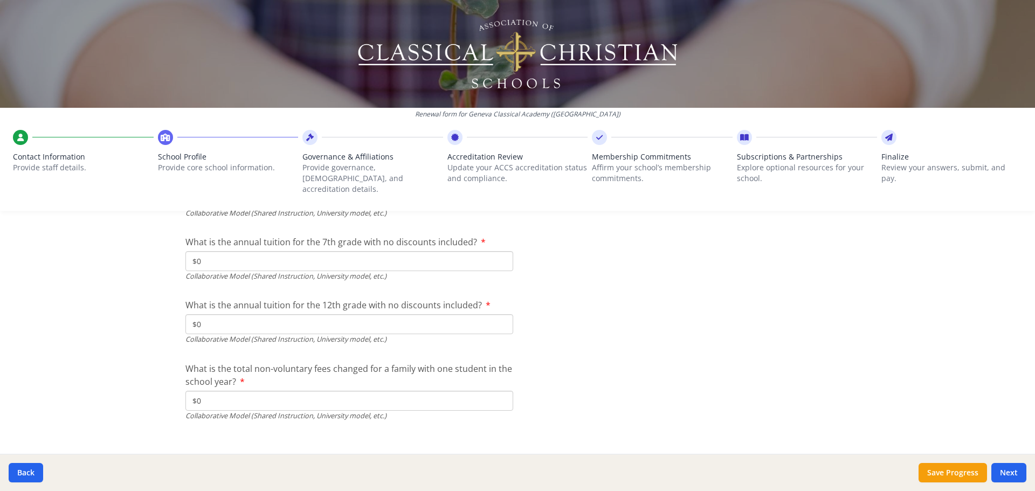
scroll to position [3658, 0]
click at [1013, 474] on button "Next" at bounding box center [1008, 472] width 35 height 19
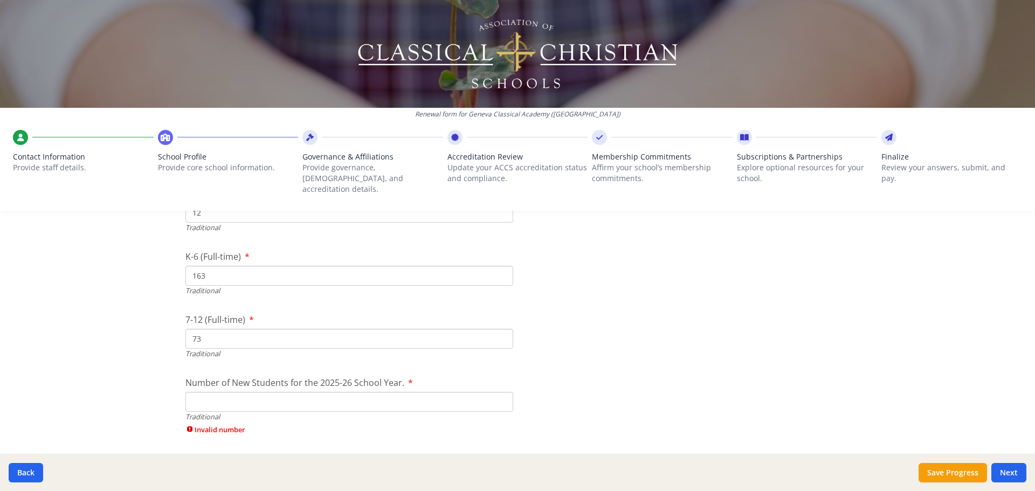
scroll to position [2418, 0]
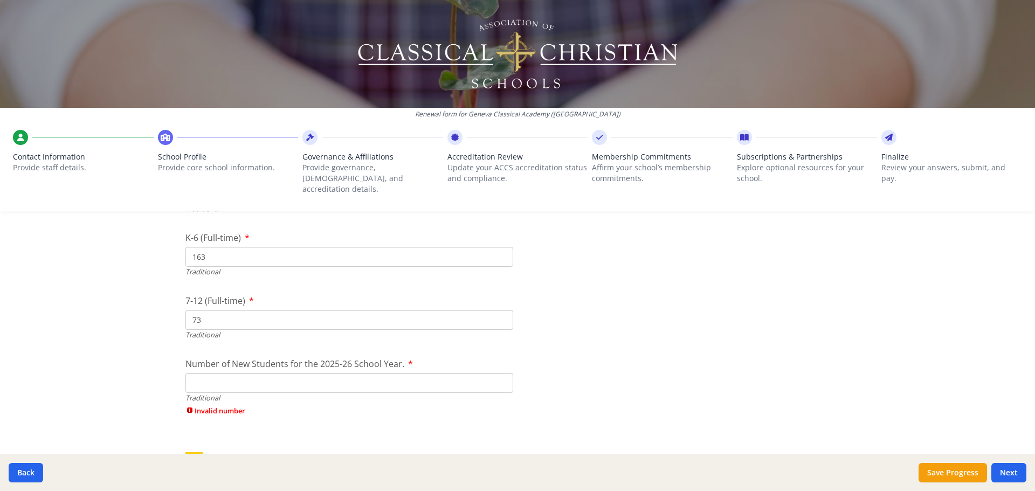
click at [239, 373] on input "Number of New Students for the 2025-26 School Year." at bounding box center [349, 383] width 328 height 20
type input "35"
click at [1016, 470] on button "Next" at bounding box center [1008, 472] width 35 height 19
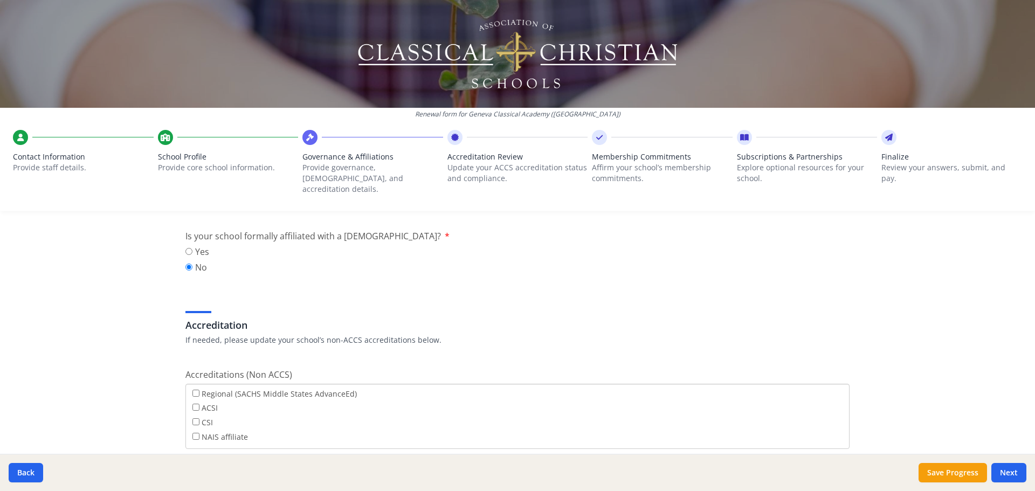
scroll to position [479, 0]
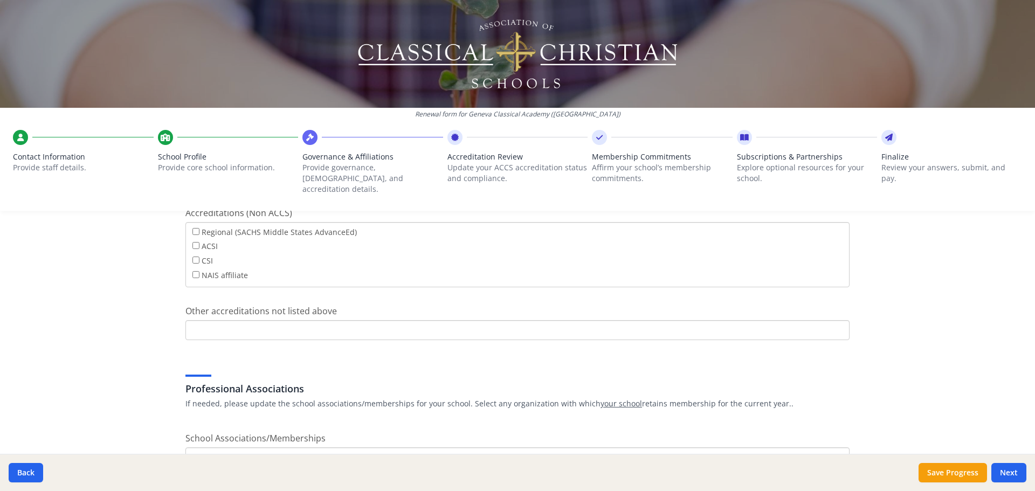
click at [306, 321] on input "Other accreditations not listed above" at bounding box center [517, 330] width 664 height 20
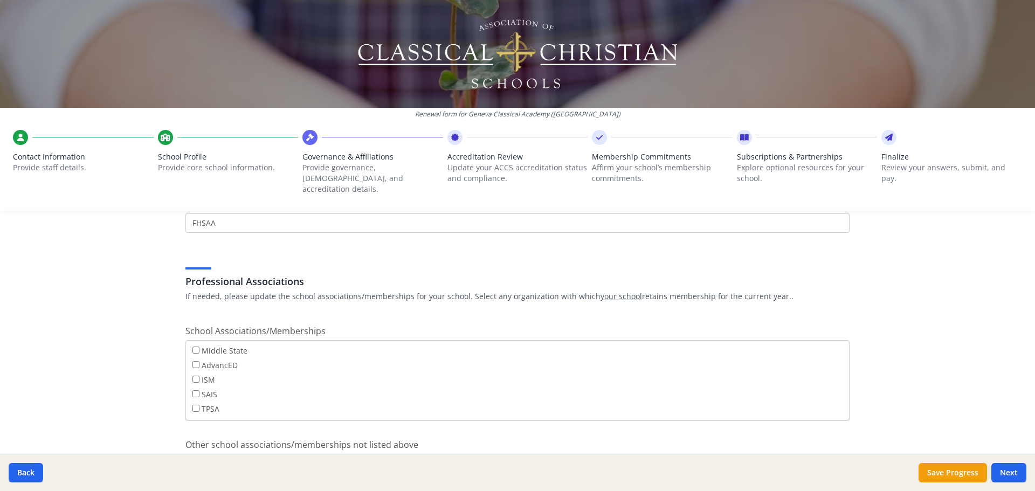
scroll to position [586, 0]
type input "FHSAA"
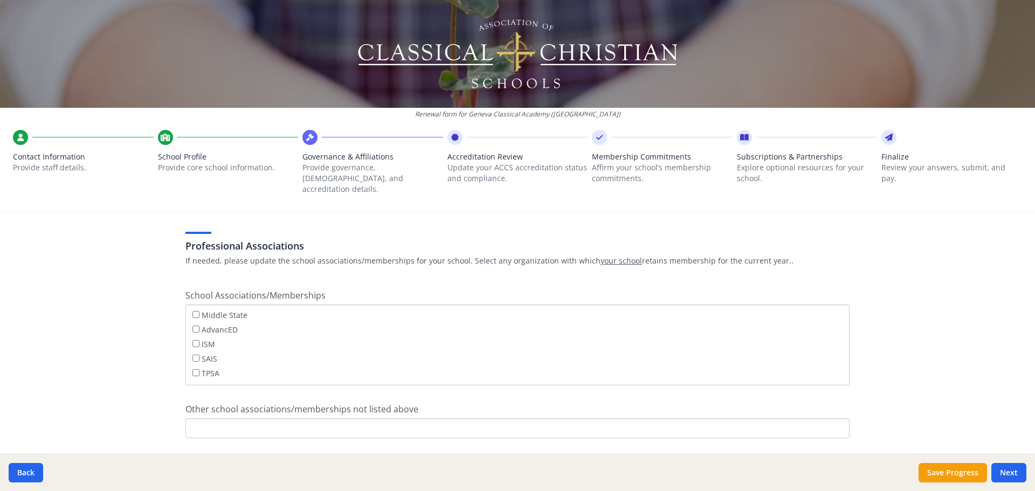
scroll to position [640, 0]
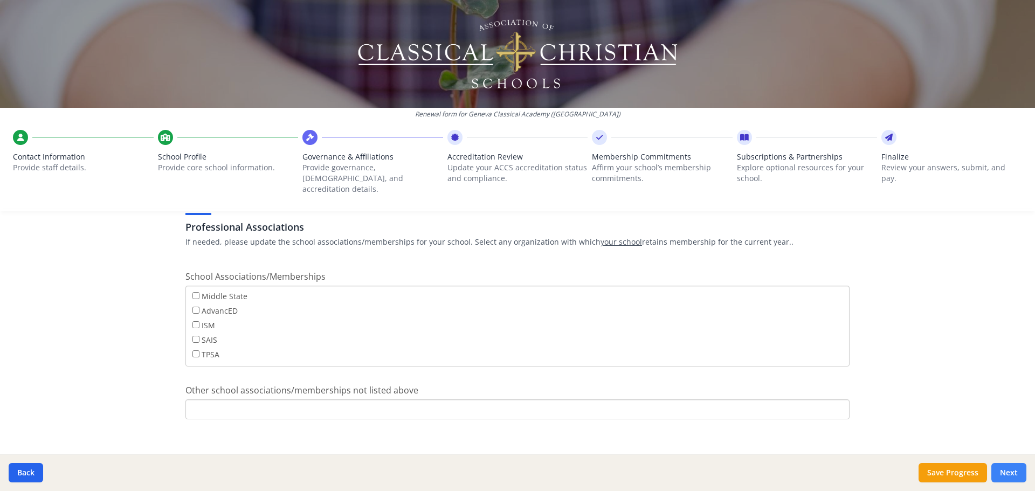
click at [1021, 472] on button "Next" at bounding box center [1008, 472] width 35 height 19
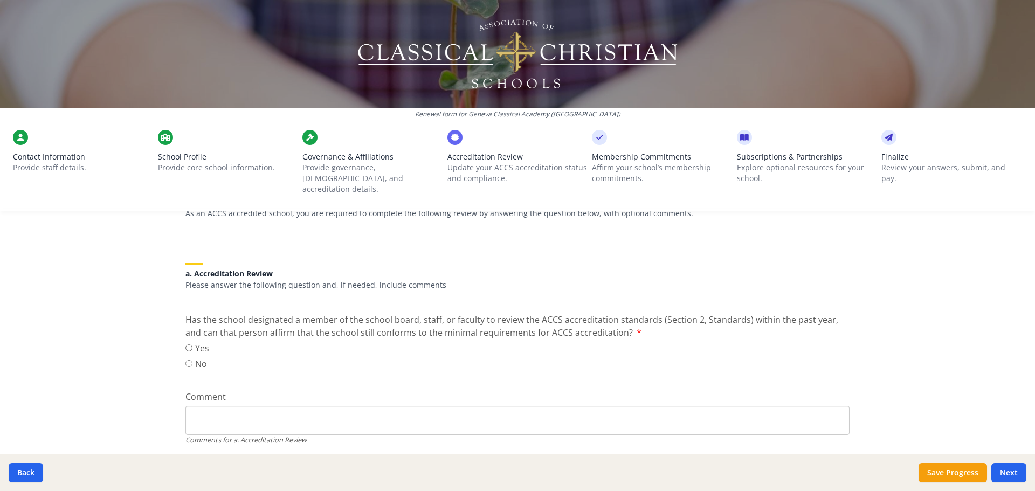
scroll to position [108, 0]
click at [191, 338] on label "Yes" at bounding box center [197, 344] width 24 height 13
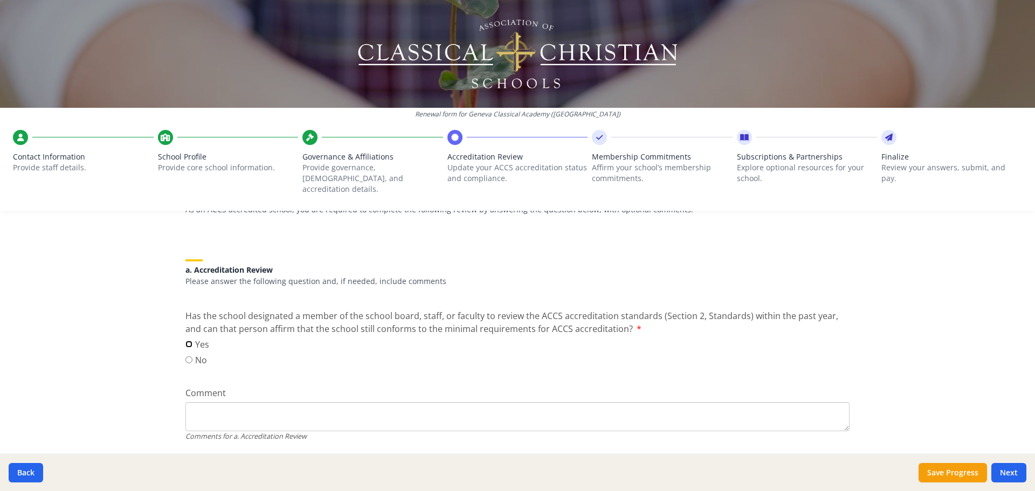
click at [191, 341] on input "Yes" at bounding box center [188, 344] width 7 height 7
radio input "true"
click at [255, 390] on div "Comment Comments for a. Accreditation Review" at bounding box center [517, 413] width 664 height 55
click at [259, 402] on textarea "Comment" at bounding box center [517, 416] width 664 height 29
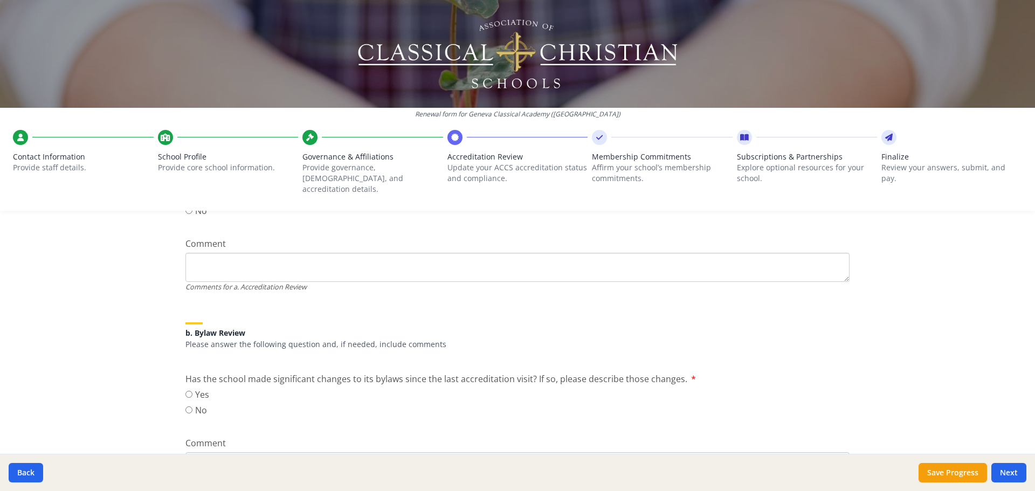
scroll to position [269, 0]
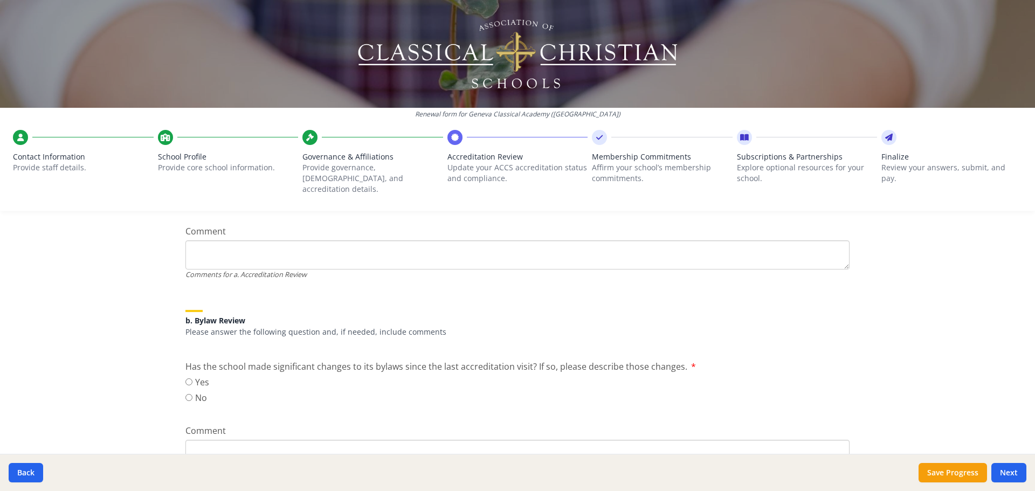
click at [189, 391] on label "No" at bounding box center [197, 397] width 24 height 13
click at [189, 394] on input "No" at bounding box center [188, 397] width 7 height 7
radio input "true"
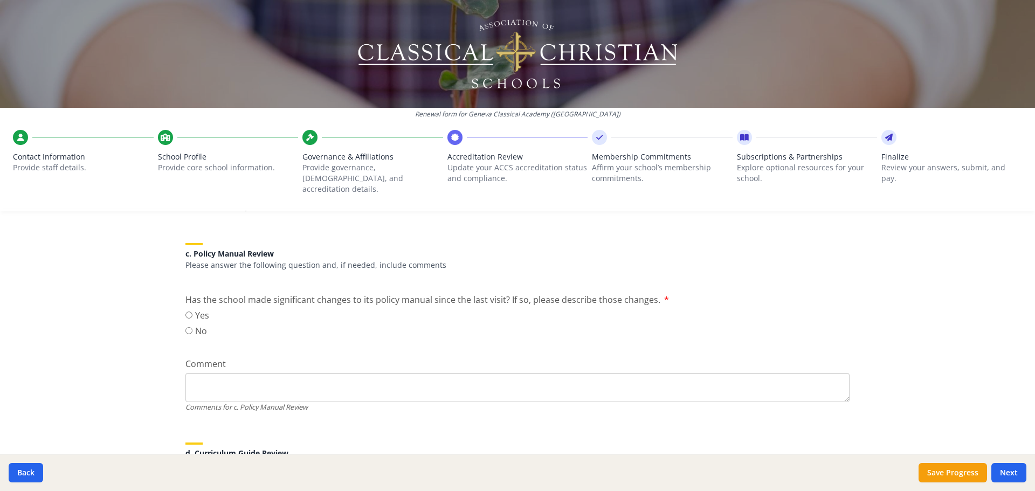
scroll to position [539, 0]
click at [185, 324] on input "No" at bounding box center [188, 327] width 7 height 7
radio input "true"
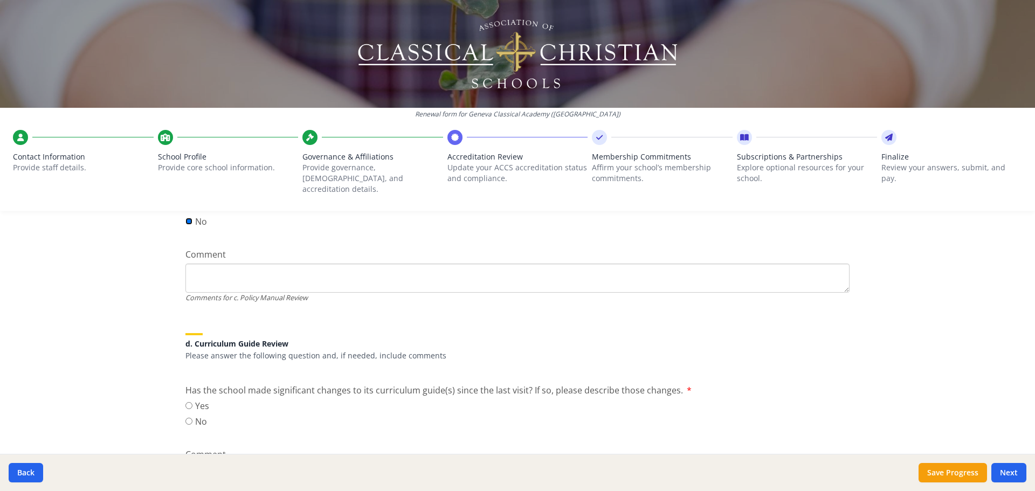
scroll to position [647, 0]
click at [186, 417] on input "No" at bounding box center [188, 420] width 7 height 7
radio input "true"
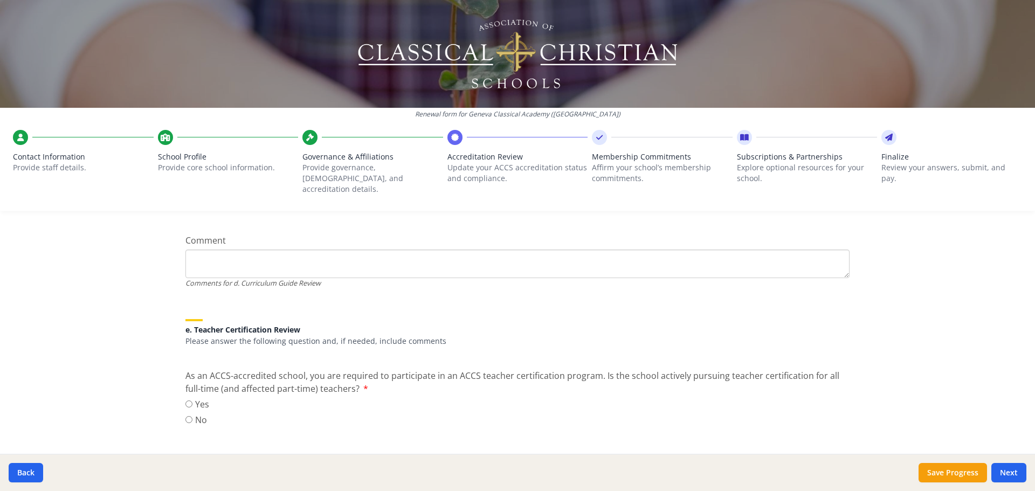
scroll to position [862, 0]
click at [192, 395] on label "Yes" at bounding box center [197, 401] width 24 height 13
click at [192, 398] on input "Yes" at bounding box center [188, 401] width 7 height 7
radio input "true"
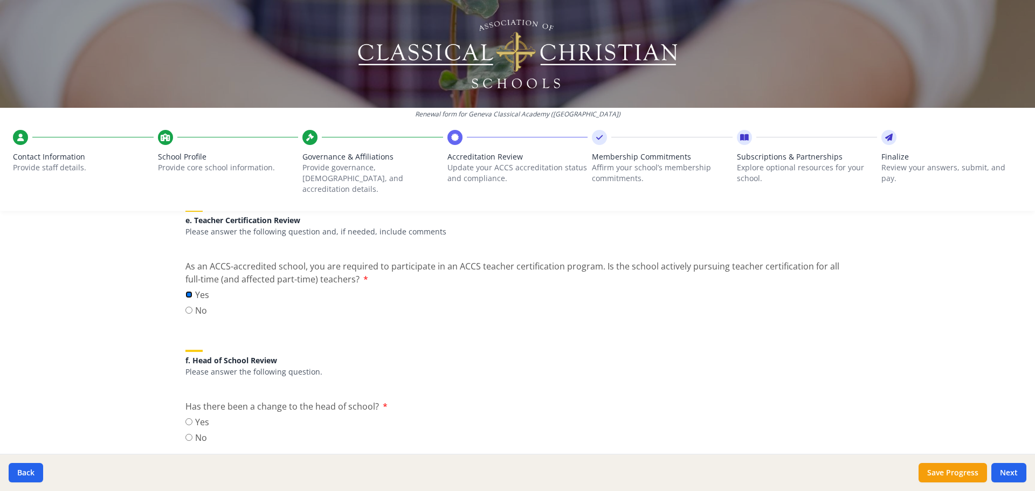
scroll to position [970, 0]
click at [195, 430] on label "No" at bounding box center [197, 436] width 24 height 13
click at [192, 433] on input "No" at bounding box center [188, 436] width 7 height 7
radio input "true"
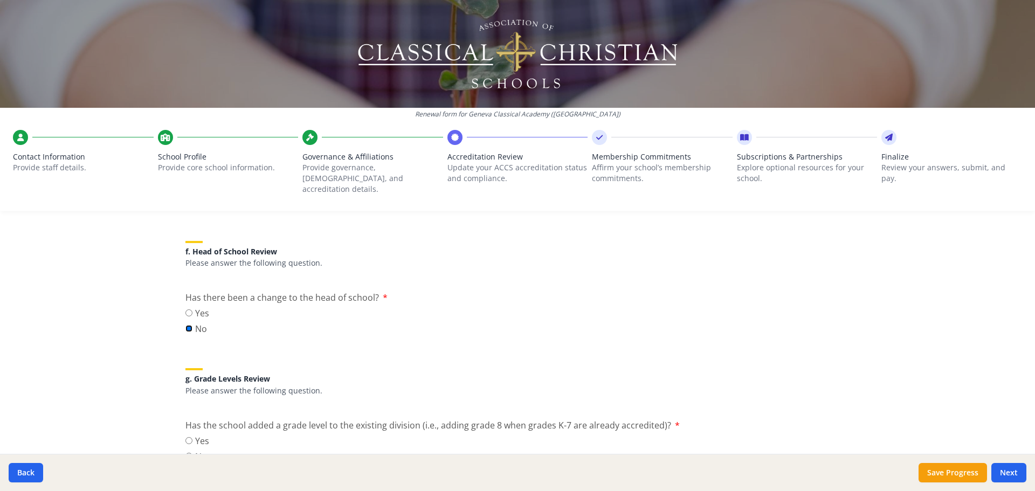
scroll to position [1132, 0]
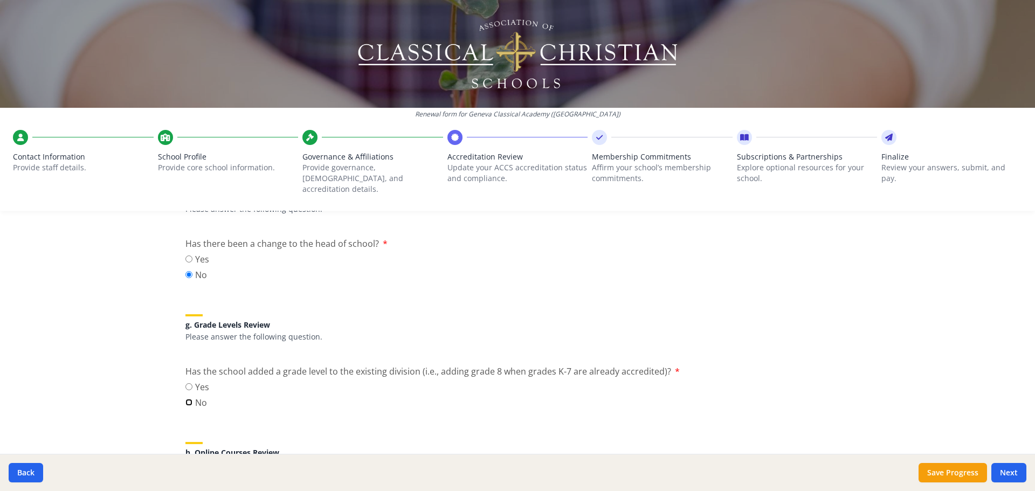
click at [186, 399] on input "No" at bounding box center [188, 402] width 7 height 7
radio input "true"
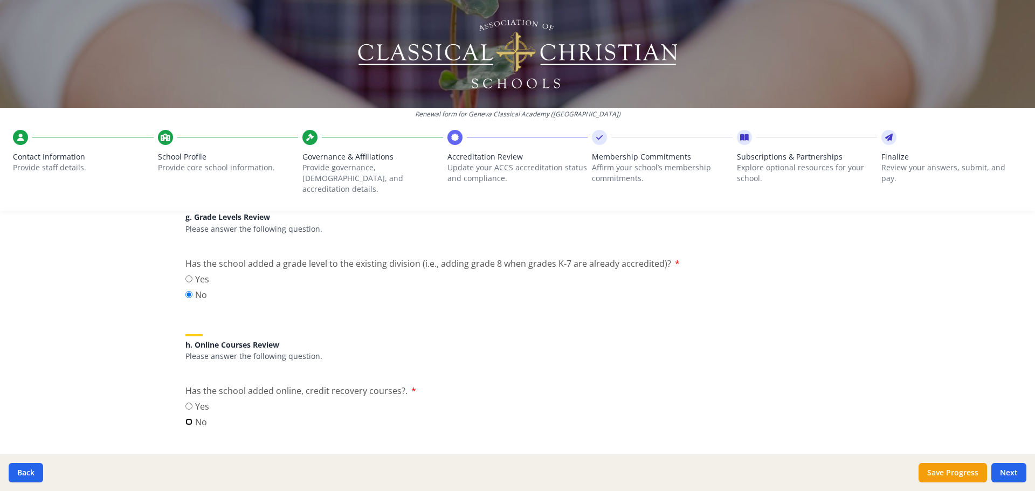
click at [188, 418] on input "No" at bounding box center [188, 421] width 7 height 7
radio input "true"
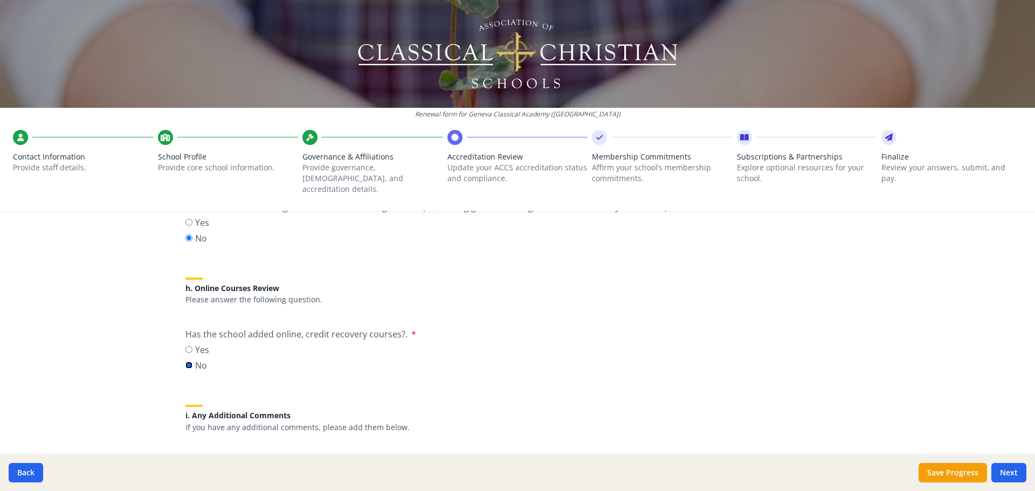
scroll to position [1387, 0]
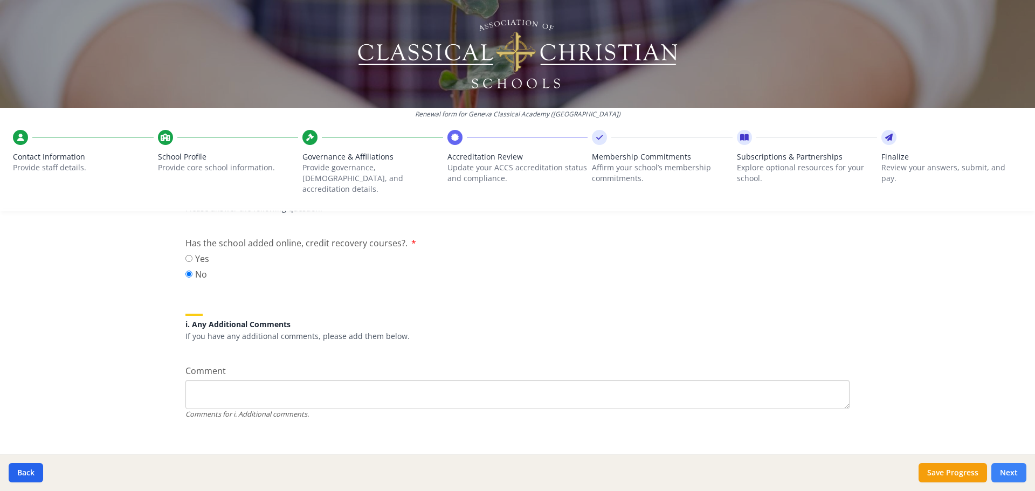
click at [1007, 470] on button "Next" at bounding box center [1008, 472] width 35 height 19
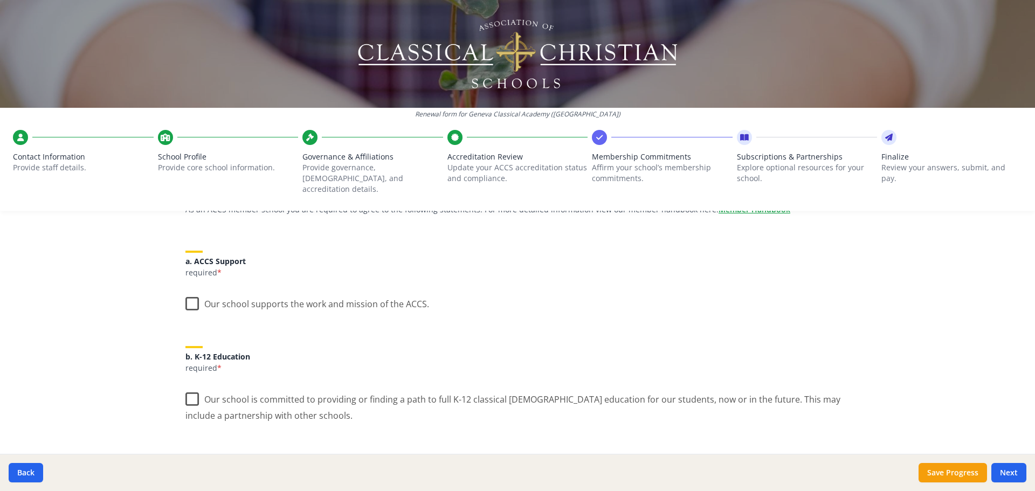
scroll to position [54, 0]
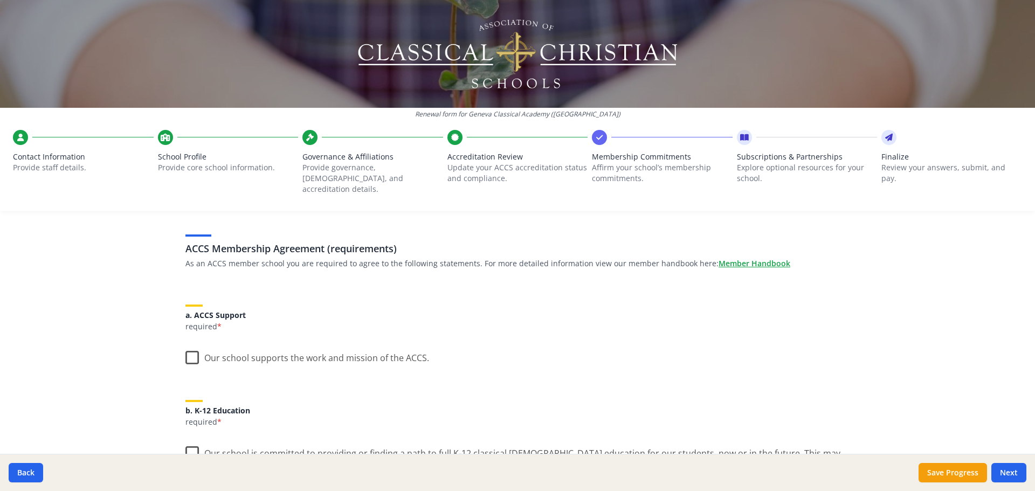
click at [189, 350] on label "Our school supports the work and mission of the ACCS." at bounding box center [307, 355] width 244 height 23
click at [0, 0] on input "Our school supports the work and mission of the ACCS." at bounding box center [0, 0] width 0 height 0
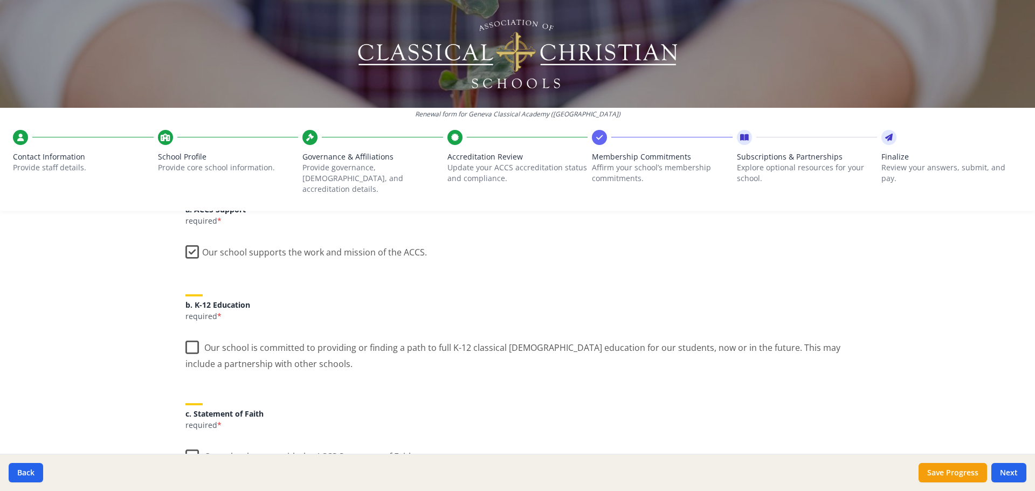
scroll to position [162, 0]
click at [187, 337] on label "Our school is committed to providing or finding a path to full K-12 classical […" at bounding box center [517, 349] width 664 height 36
click at [0, 0] on input "Our school is committed to providing or finding a path to full K-12 classical […" at bounding box center [0, 0] width 0 height 0
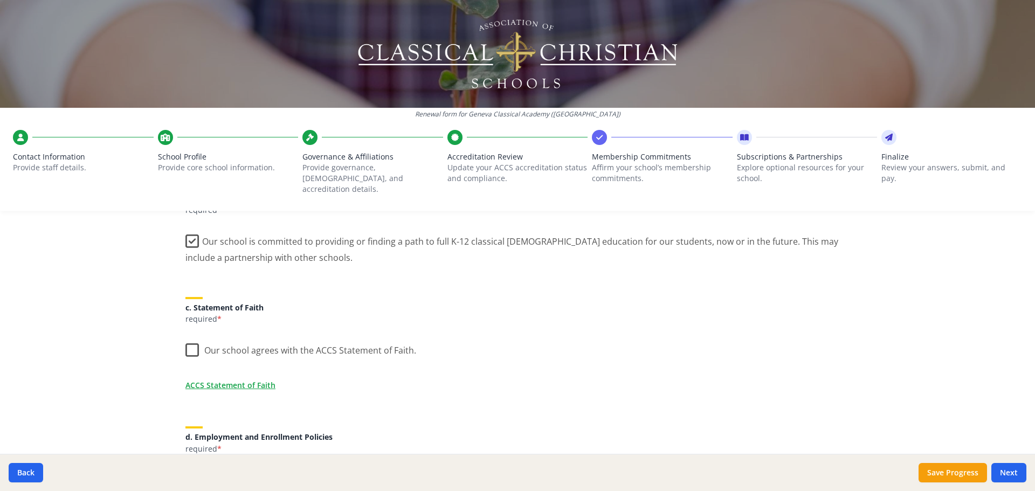
scroll to position [269, 0]
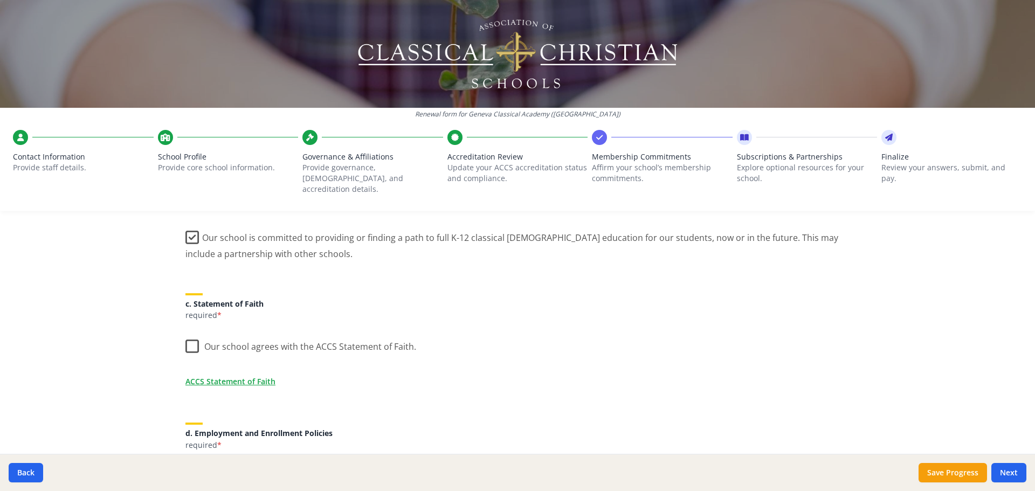
click at [194, 335] on label "Our school agrees with the ACCS Statement of Faith." at bounding box center [300, 344] width 231 height 23
click at [0, 0] on input "Our school agrees with the ACCS Statement of Faith." at bounding box center [0, 0] width 0 height 0
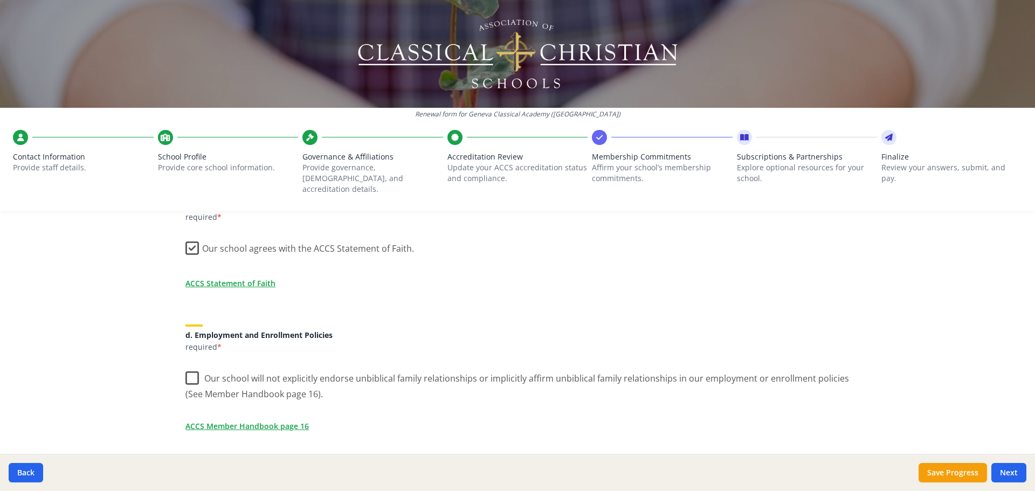
scroll to position [377, 0]
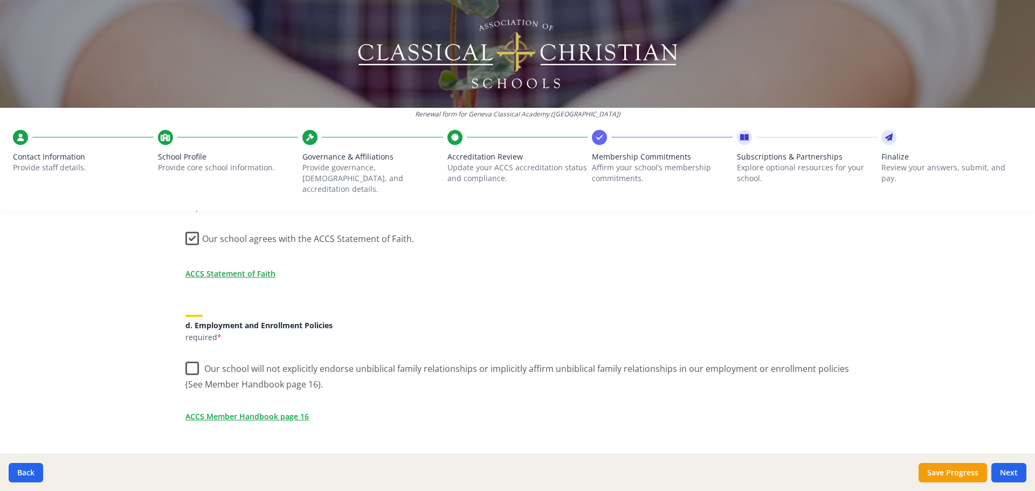
click at [185, 355] on label "Our school will not explicitly endorse unbiblical family relationships or impli…" at bounding box center [517, 373] width 664 height 36
click at [0, 0] on input "Our school will not explicitly endorse unbiblical family relationships or impli…" at bounding box center [0, 0] width 0 height 0
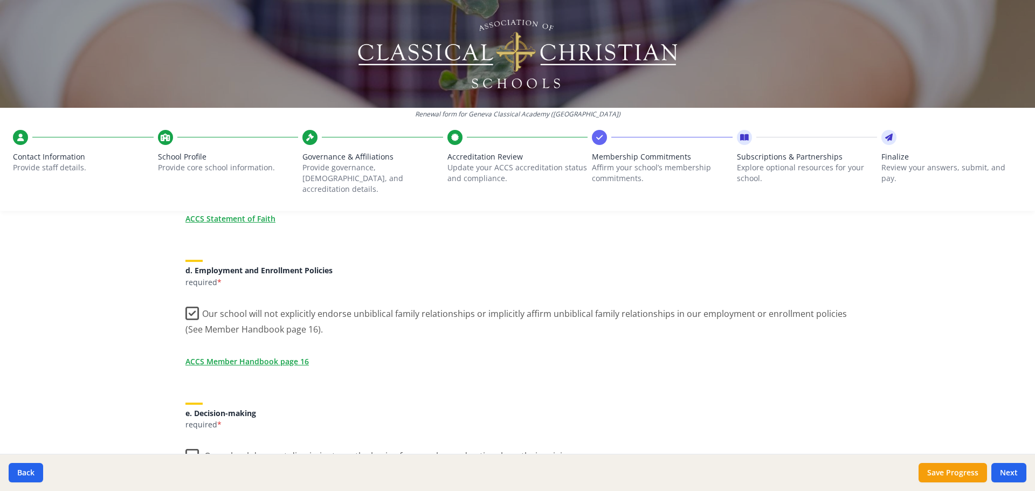
scroll to position [539, 0]
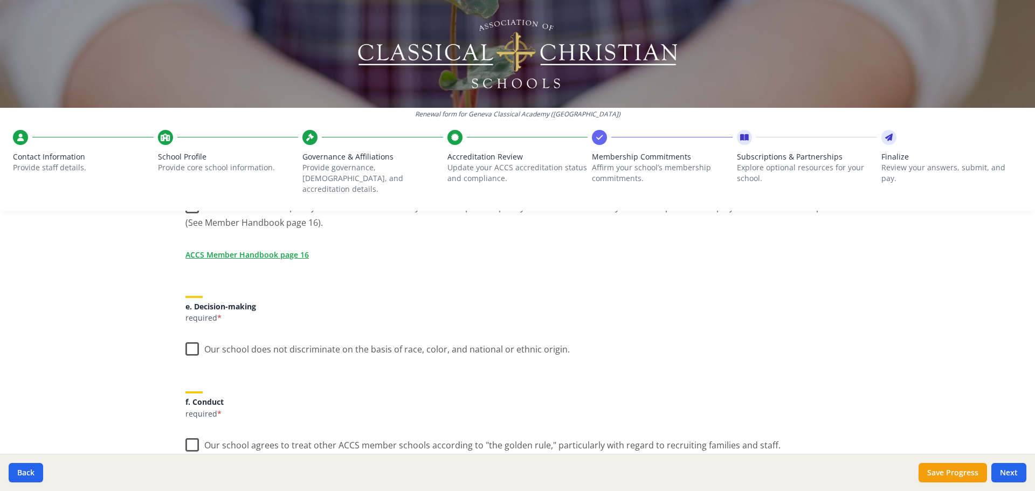
click at [186, 339] on label "Our school does not discriminate on the basis of race, color, and national or e…" at bounding box center [377, 346] width 384 height 23
click at [0, 0] on input "Our school does not discriminate on the basis of race, color, and national or e…" at bounding box center [0, 0] width 0 height 0
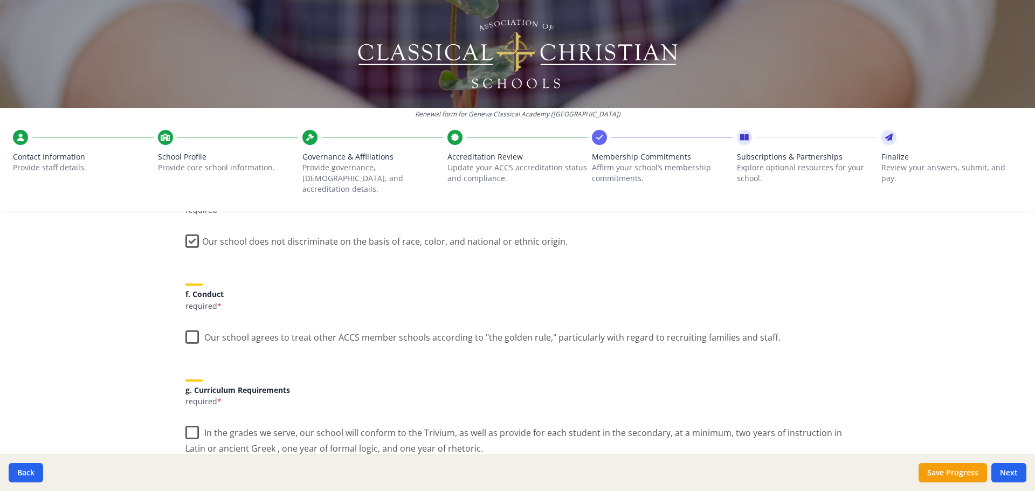
click at [188, 324] on label "Our school agrees to treat other ACCS member schools according to "the golden r…" at bounding box center [482, 334] width 595 height 23
click at [0, 0] on input "Our school agrees to treat other ACCS member schools according to "the golden r…" at bounding box center [0, 0] width 0 height 0
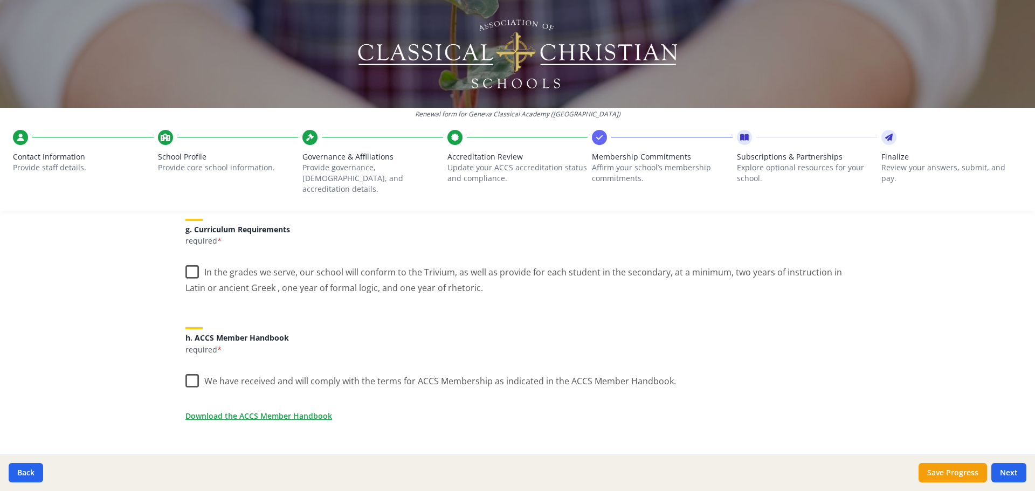
scroll to position [808, 0]
click at [188, 262] on label "In the grades we serve, our school will conform to the Trivium, as well as prov…" at bounding box center [517, 275] width 664 height 36
click at [0, 0] on input "In the grades we serve, our school will conform to the Trivium, as well as prov…" at bounding box center [0, 0] width 0 height 0
click at [193, 370] on label "We have received and will comply with the terms for ACCS Membership as indicate…" at bounding box center [430, 377] width 490 height 23
click at [0, 0] on input "We have received and will comply with the terms for ACCS Membership as indicate…" at bounding box center [0, 0] width 0 height 0
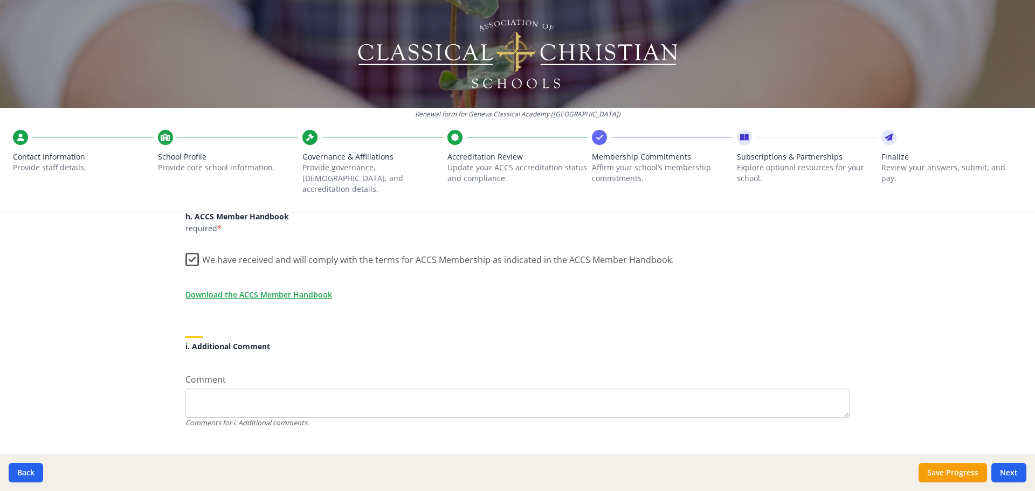
scroll to position [938, 0]
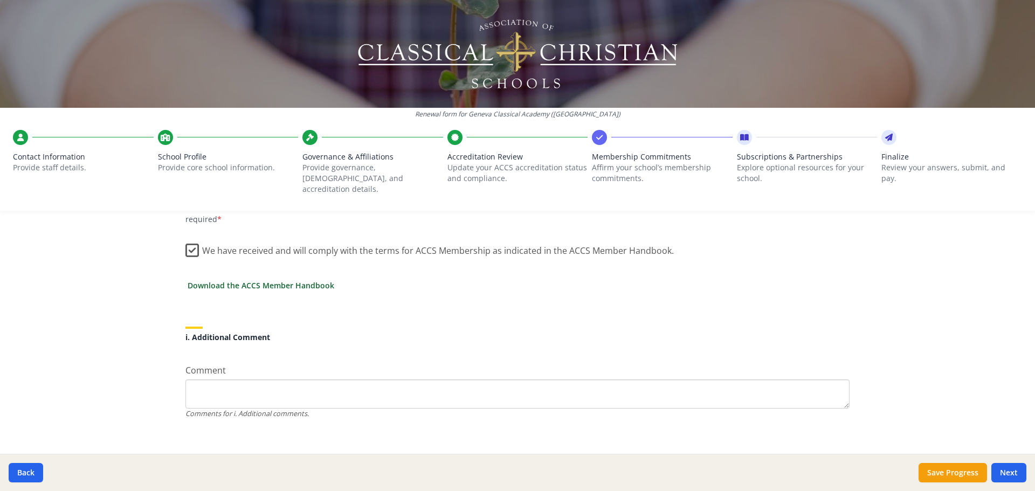
click at [287, 280] on link "Download the ACCS Member Handbook" at bounding box center [261, 285] width 147 height 11
click at [1013, 472] on button "Next" at bounding box center [1008, 472] width 35 height 19
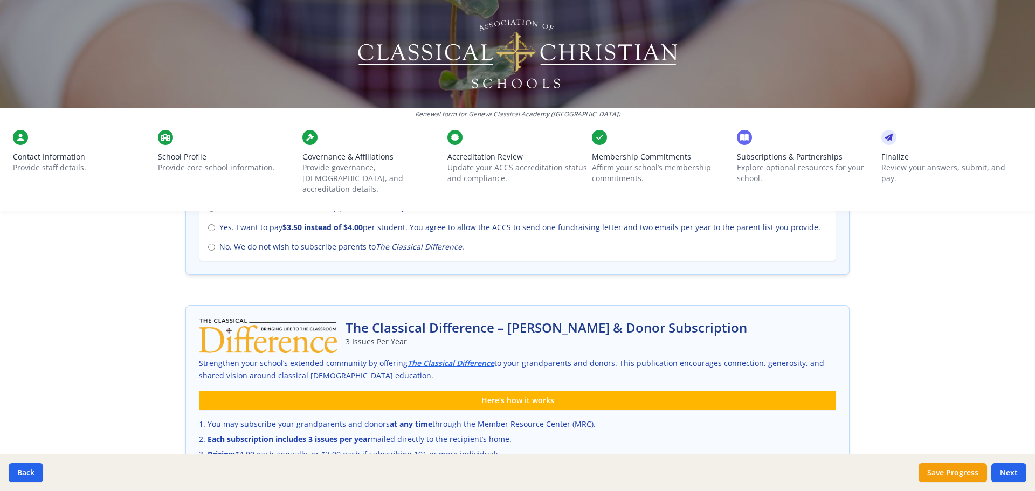
scroll to position [472, 0]
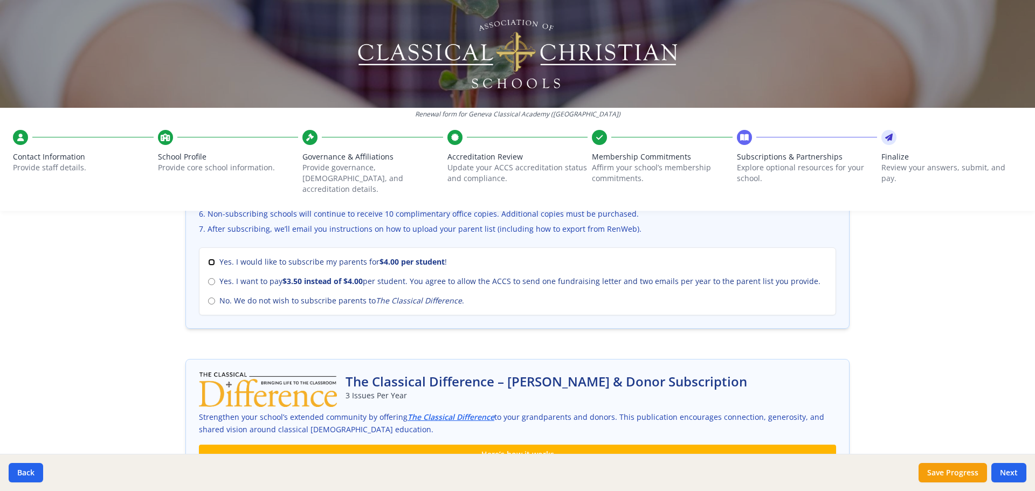
click at [209, 259] on input "Yes. I would like to subscribe my parents for $4.00 per student !" at bounding box center [211, 262] width 7 height 7
radio input "true"
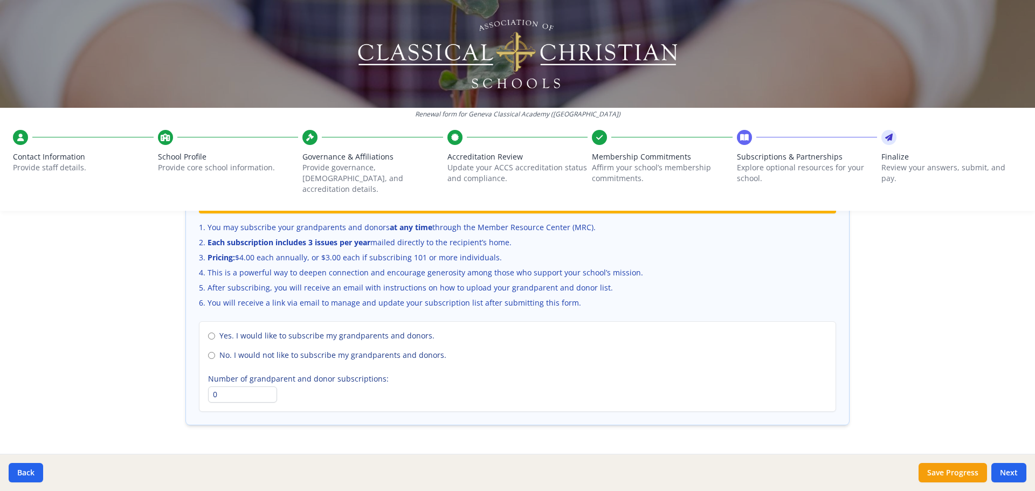
scroll to position [741, 0]
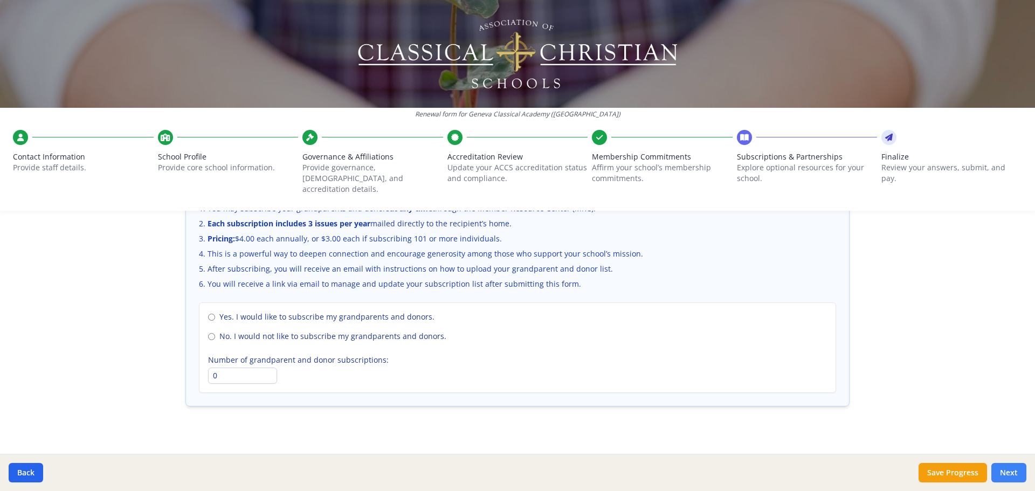
click at [1012, 471] on button "Next" at bounding box center [1008, 472] width 35 height 19
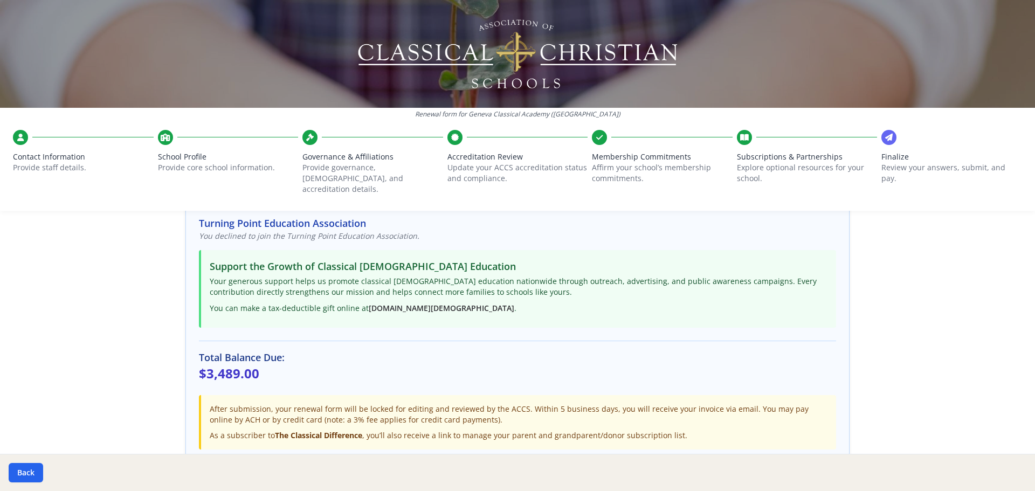
scroll to position [150, 0]
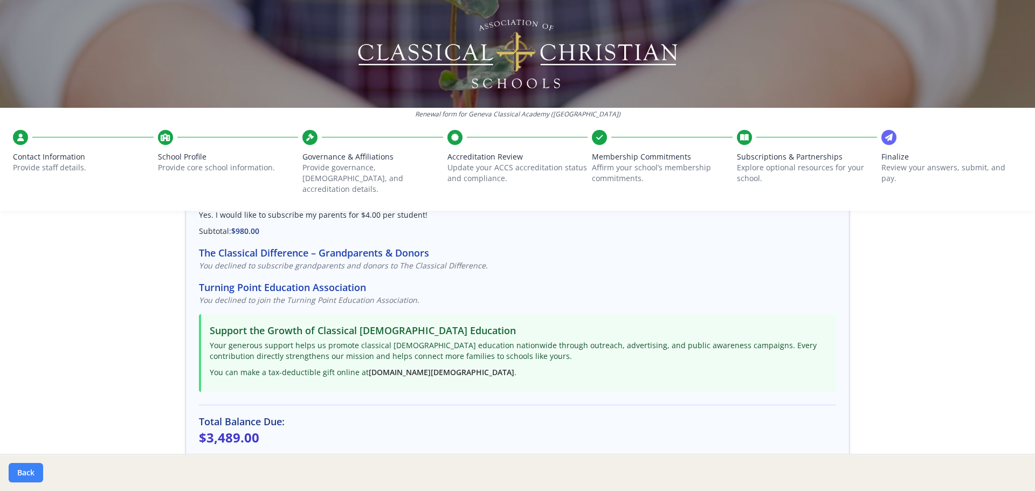
click at [24, 468] on button "Back" at bounding box center [26, 472] width 34 height 19
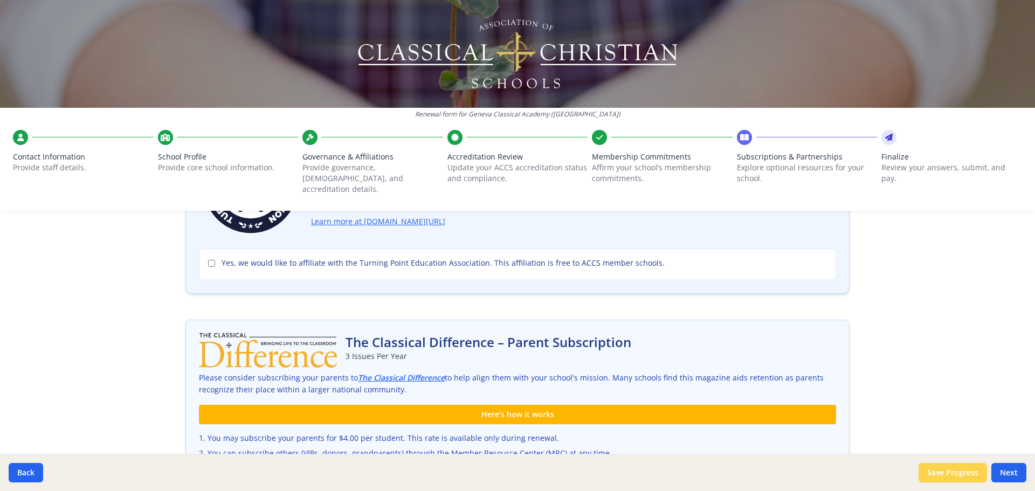
click at [936, 470] on button "Save Progress" at bounding box center [952, 472] width 68 height 19
